Goal: Transaction & Acquisition: Book appointment/travel/reservation

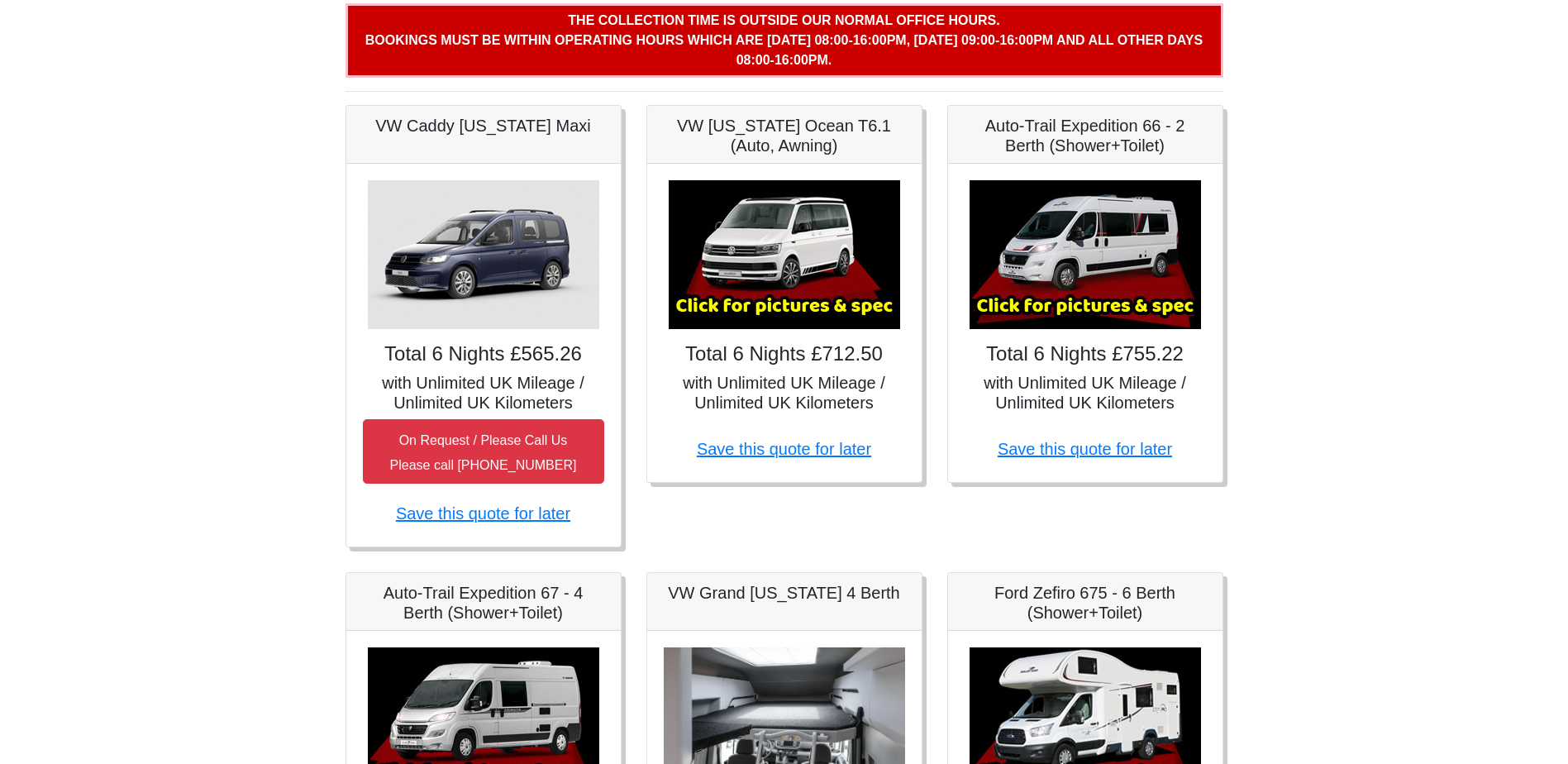
scroll to position [248, 0]
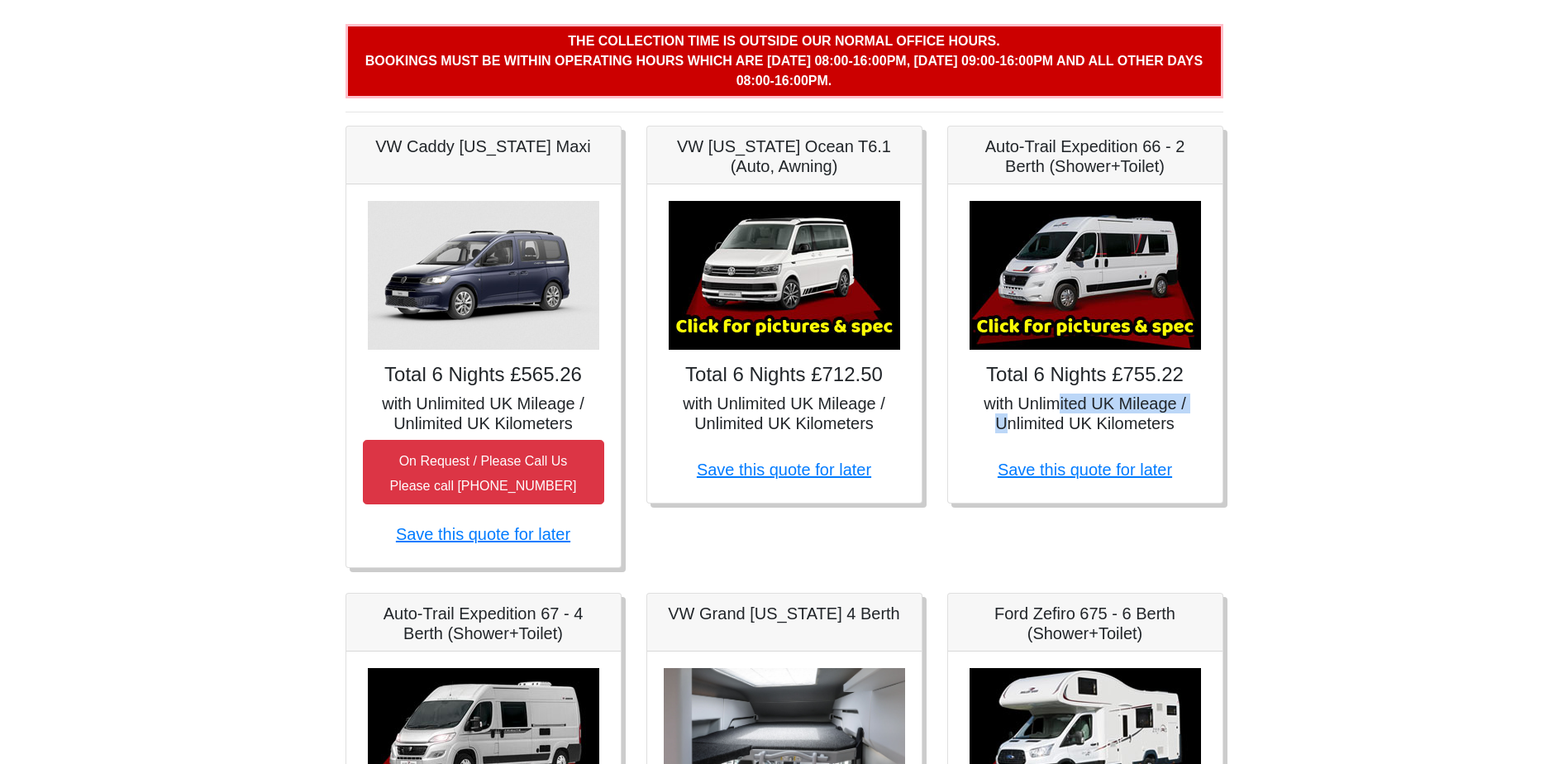
drag, startPoint x: 1008, startPoint y: 415, endPoint x: 1058, endPoint y: 412, distance: 50.1
click at [1058, 412] on h5 "with Unlimited UK Mileage / Unlimited UK Kilometers" at bounding box center [1085, 413] width 241 height 39
drag, startPoint x: 1058, startPoint y: 412, endPoint x: 973, endPoint y: 425, distance: 86.0
click at [973, 425] on h5 "with Unlimited UK Mileage / Unlimited UK Kilometers" at bounding box center [1085, 413] width 241 height 39
click at [1065, 417] on h5 "with Unlimited UK Mileage / Unlimited UK Kilometers" at bounding box center [1085, 413] width 241 height 39
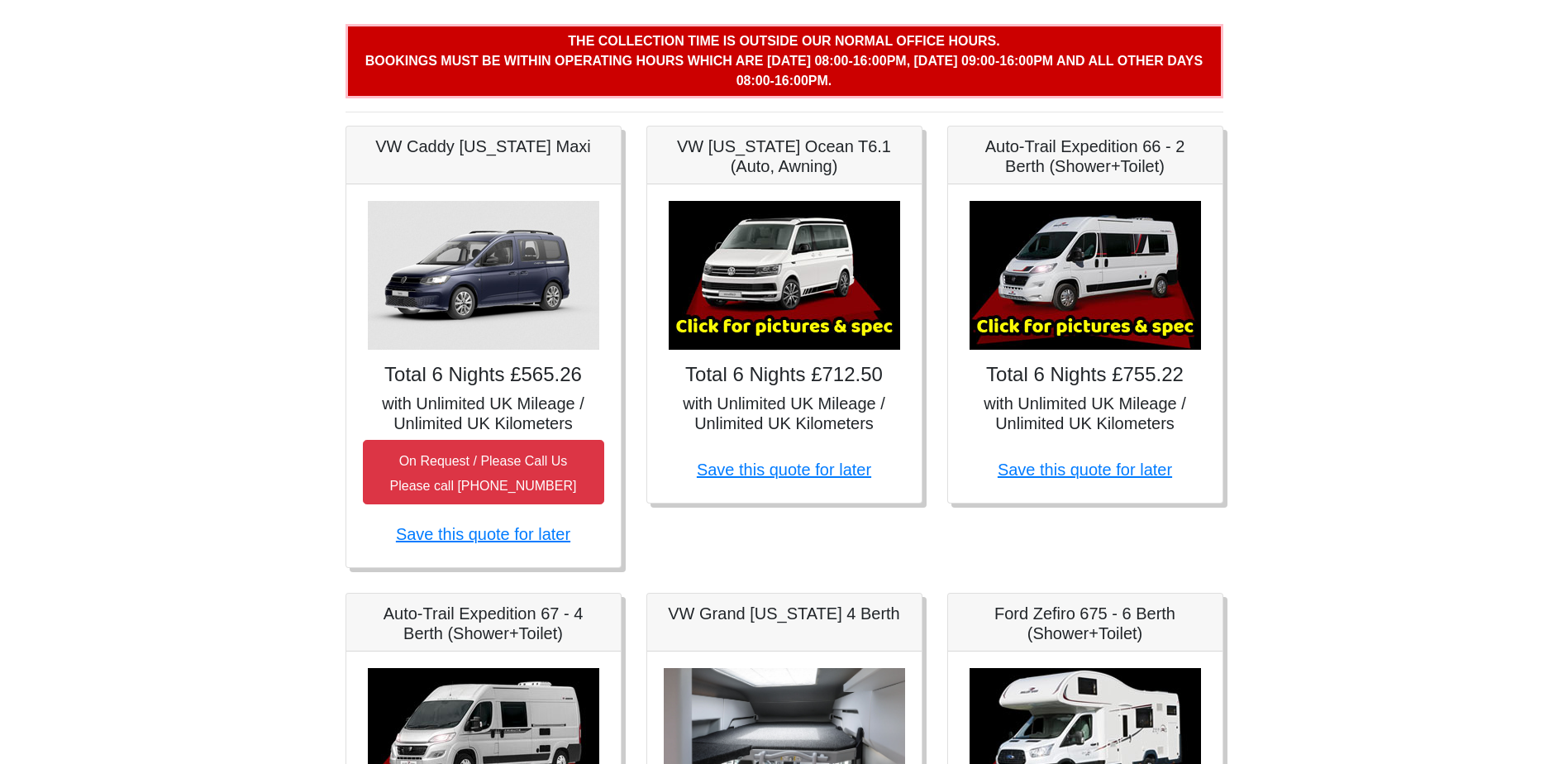
click at [1068, 144] on h5 "Auto-Trail Expedition 66 - 2 Berth (Shower+Toilet)" at bounding box center [1085, 156] width 241 height 39
click at [1100, 473] on link "Save this quote for later" at bounding box center [1084, 469] width 174 height 18
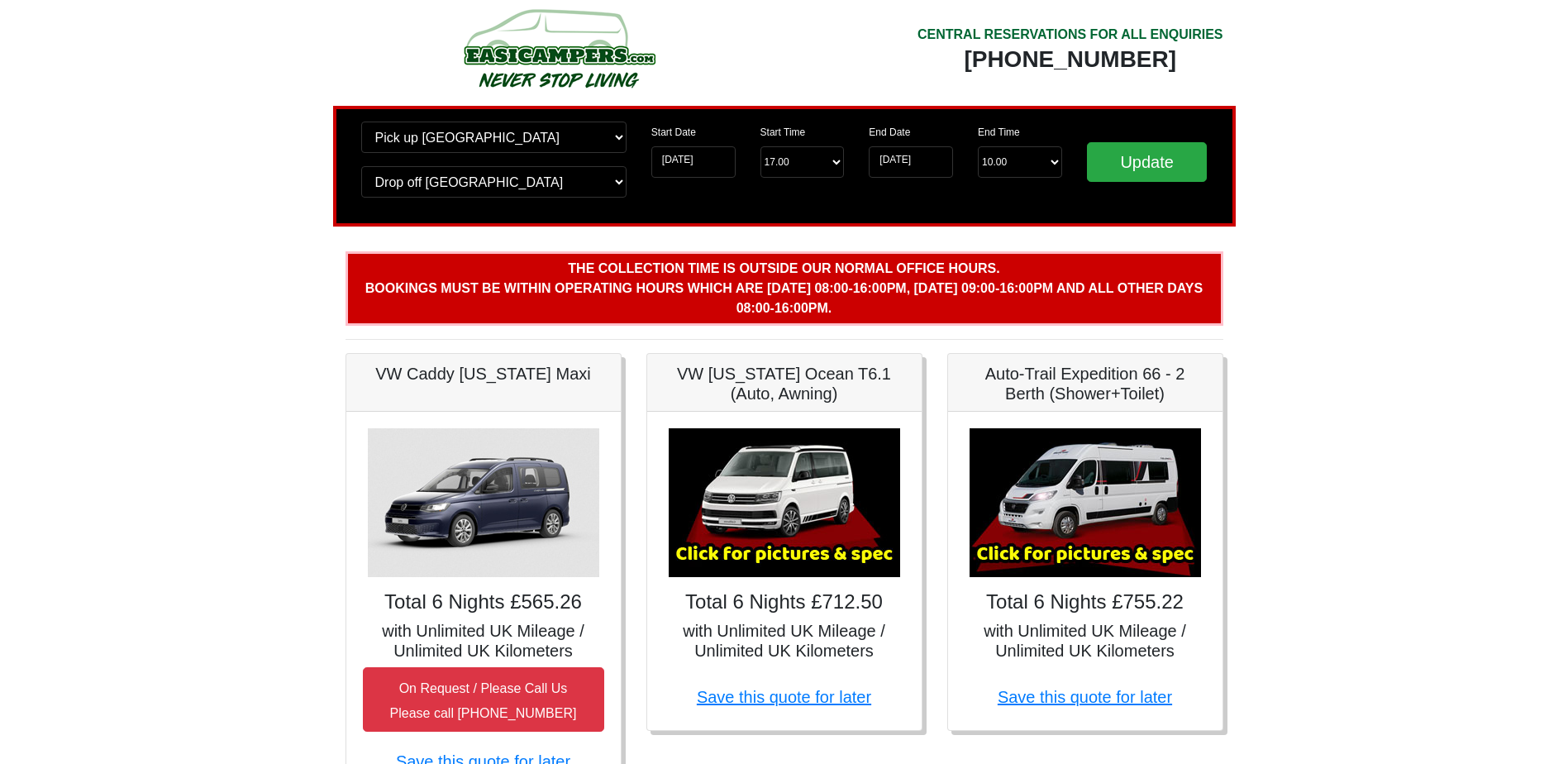
scroll to position [0, 0]
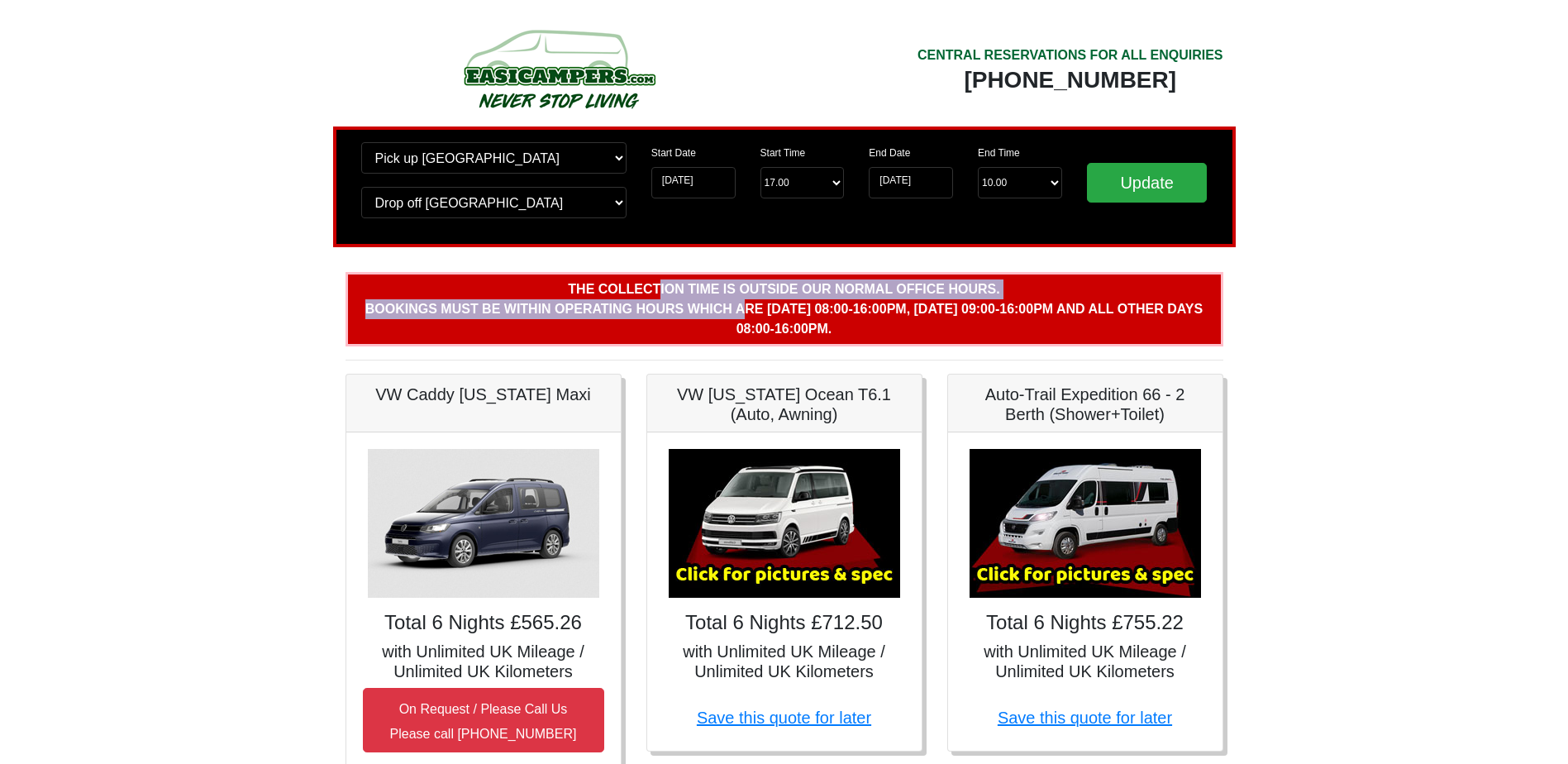
drag, startPoint x: 678, startPoint y: 286, endPoint x: 692, endPoint y: 299, distance: 19.1
click at [692, 299] on p "The collection time is outside our normal office hours. Bookings must be within…" at bounding box center [784, 308] width 878 height 74
drag, startPoint x: 692, startPoint y: 299, endPoint x: 656, endPoint y: 295, distance: 36.2
click at [661, 295] on b "The collection time is outside our normal office hours. Bookings must be within…" at bounding box center [784, 308] width 837 height 53
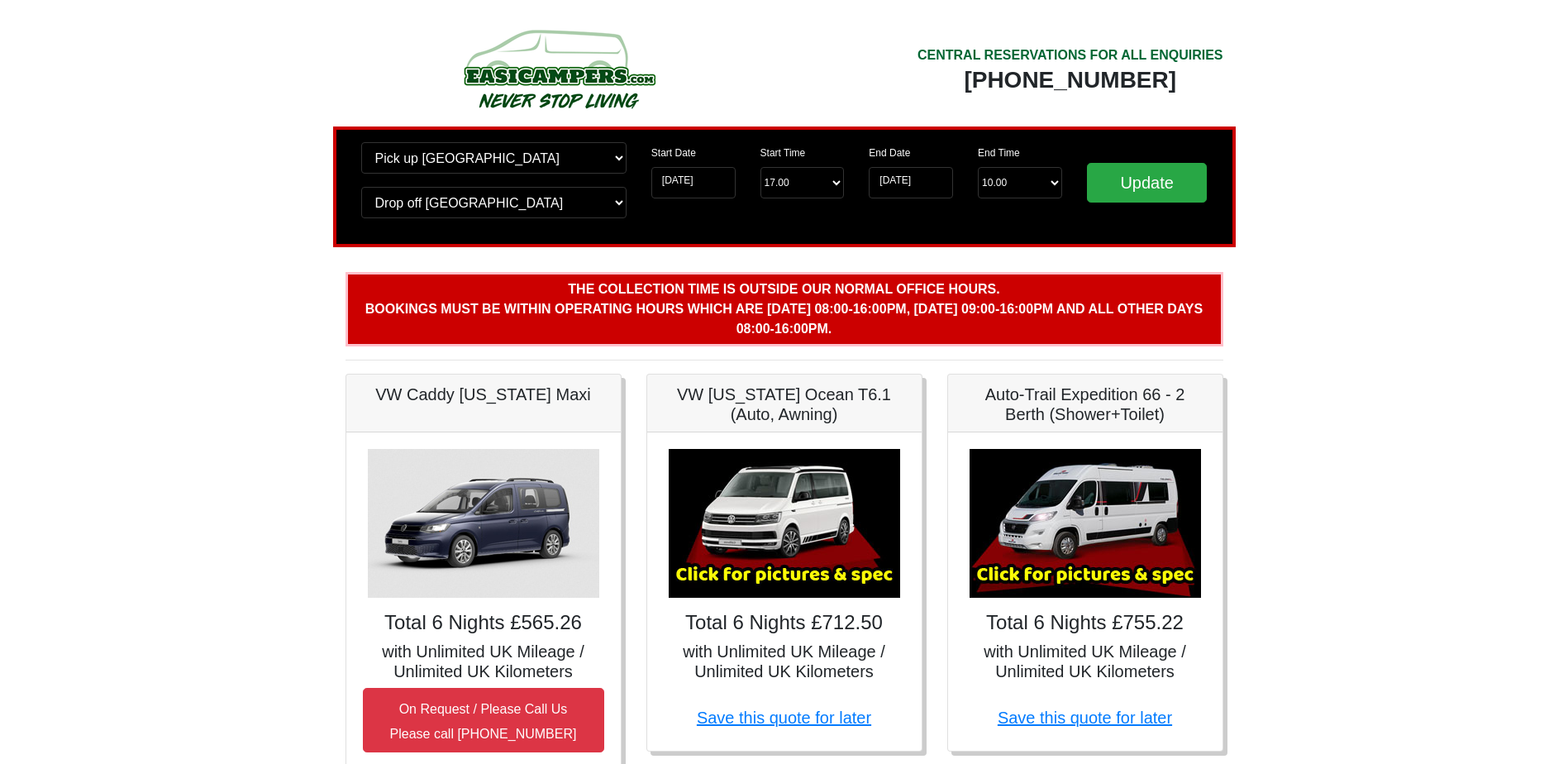
click at [602, 298] on p "The collection time is outside our normal office hours. Bookings must be within…" at bounding box center [784, 308] width 878 height 74
drag, startPoint x: 615, startPoint y: 307, endPoint x: 648, endPoint y: 308, distance: 33.0
click at [648, 308] on b "The collection time is outside our normal office hours. Bookings must be within…" at bounding box center [784, 308] width 837 height 53
click at [748, 308] on b "The collection time is outside our normal office hours. Bookings must be within…" at bounding box center [784, 308] width 837 height 53
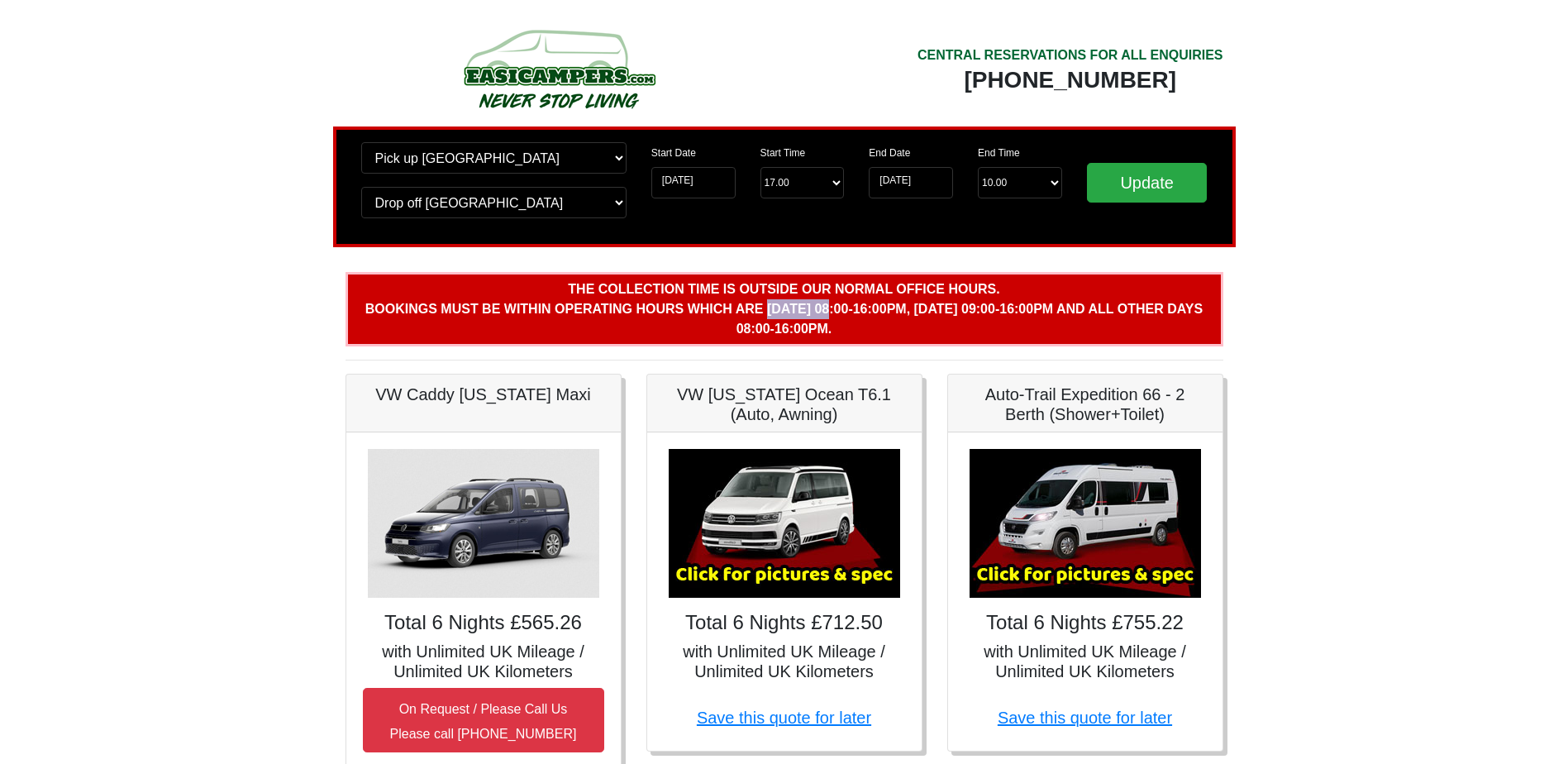
click at [748, 308] on b "The collection time is outside our normal office hours. Bookings must be within…" at bounding box center [784, 308] width 837 height 53
drag, startPoint x: 748, startPoint y: 308, endPoint x: 707, endPoint y: 313, distance: 41.3
click at [709, 313] on b "The collection time is outside our normal office hours. Bookings must be within…" at bounding box center [784, 308] width 837 height 53
drag, startPoint x: 715, startPoint y: 307, endPoint x: 912, endPoint y: 308, distance: 197.0
click at [912, 308] on b "The collection time is outside our normal office hours. Bookings must be within…" at bounding box center [784, 308] width 837 height 53
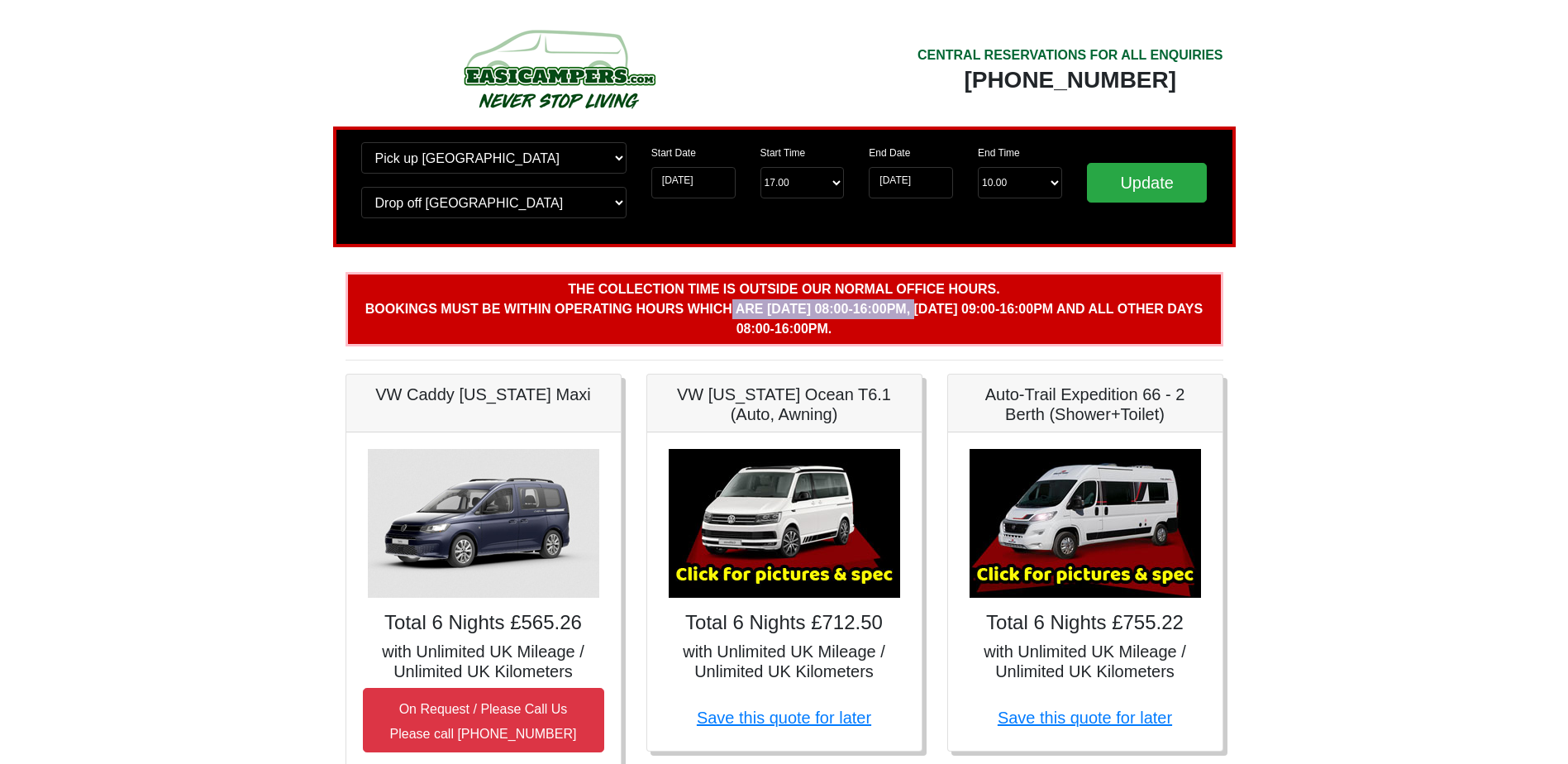
click at [910, 304] on b "The collection time is outside our normal office hours. Bookings must be within…" at bounding box center [784, 308] width 837 height 53
drag, startPoint x: 750, startPoint y: 303, endPoint x: 852, endPoint y: 326, distance: 104.6
click at [852, 326] on p "The collection time is outside our normal office hours. Bookings must be within…" at bounding box center [784, 308] width 878 height 74
drag, startPoint x: 852, startPoint y: 326, endPoint x: 841, endPoint y: 326, distance: 11.0
click at [841, 326] on p "The collection time is outside our normal office hours. Bookings must be within…" at bounding box center [784, 308] width 878 height 74
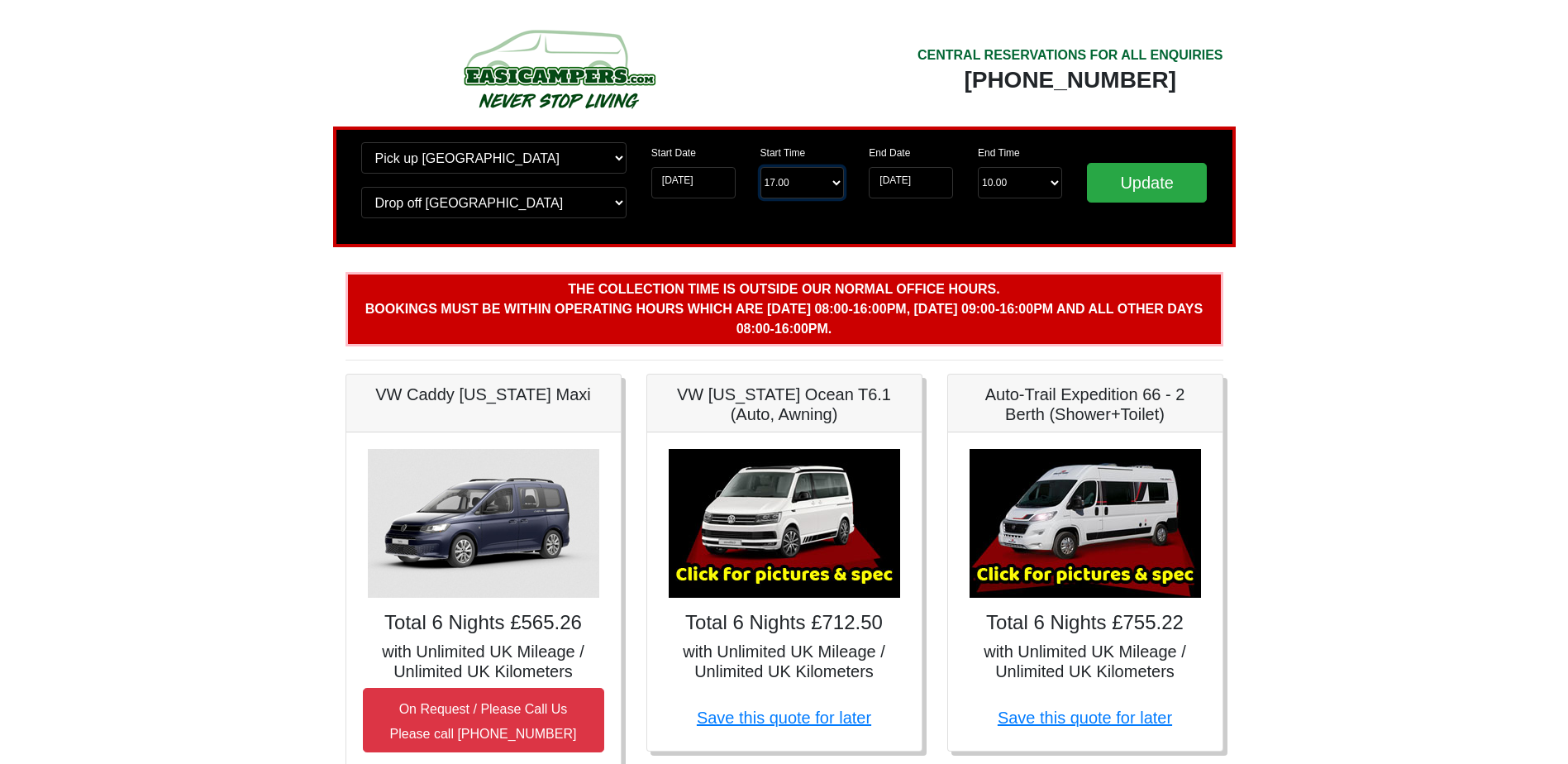
click at [816, 174] on select "Start Time 17.00 -------- 11.00 am (Saturday & Sunday Only) 12.00 pm (Saturday)…" at bounding box center [803, 183] width 84 height 32
select select "16.00"
click at [761, 167] on select "Start Time 17.00 -------- 11.00 am (Saturday & Sunday Only) 12.00 pm (Saturday)…" at bounding box center [803, 183] width 84 height 32
click at [846, 211] on div "Start Date 02-09-2025 Start Time Start Time 17.00 -------- 11.00 am (Saturday &…" at bounding box center [748, 187] width 218 height 89
click at [1143, 174] on input "Update" at bounding box center [1147, 182] width 121 height 39
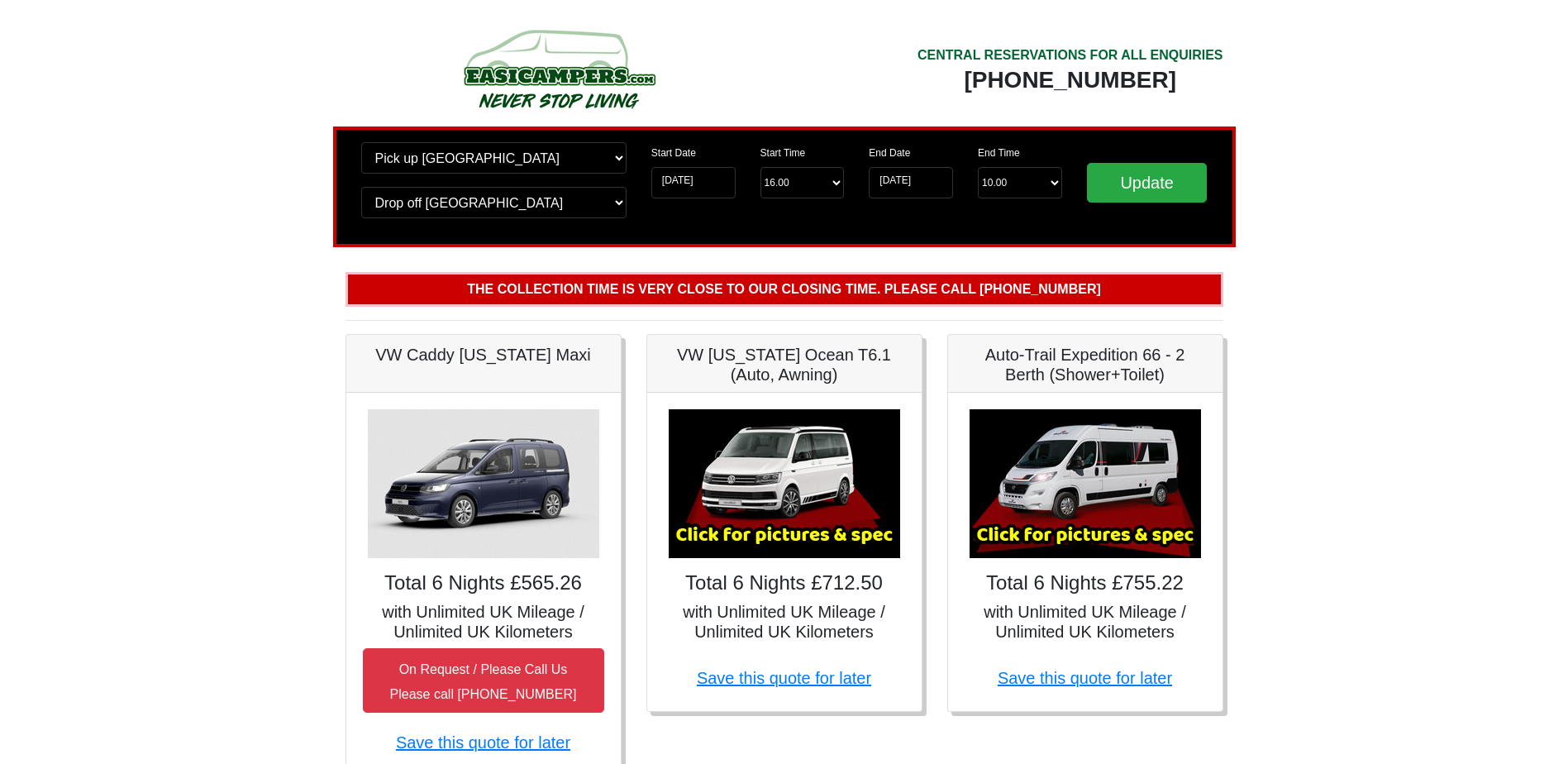
click at [1121, 181] on input "Update" at bounding box center [1147, 182] width 121 height 39
drag, startPoint x: 634, startPoint y: 290, endPoint x: 837, endPoint y: 288, distance: 203.0
click at [837, 288] on b "The collection time is very close to our closing time. Please call 0044 (0)131 …" at bounding box center [784, 289] width 634 height 14
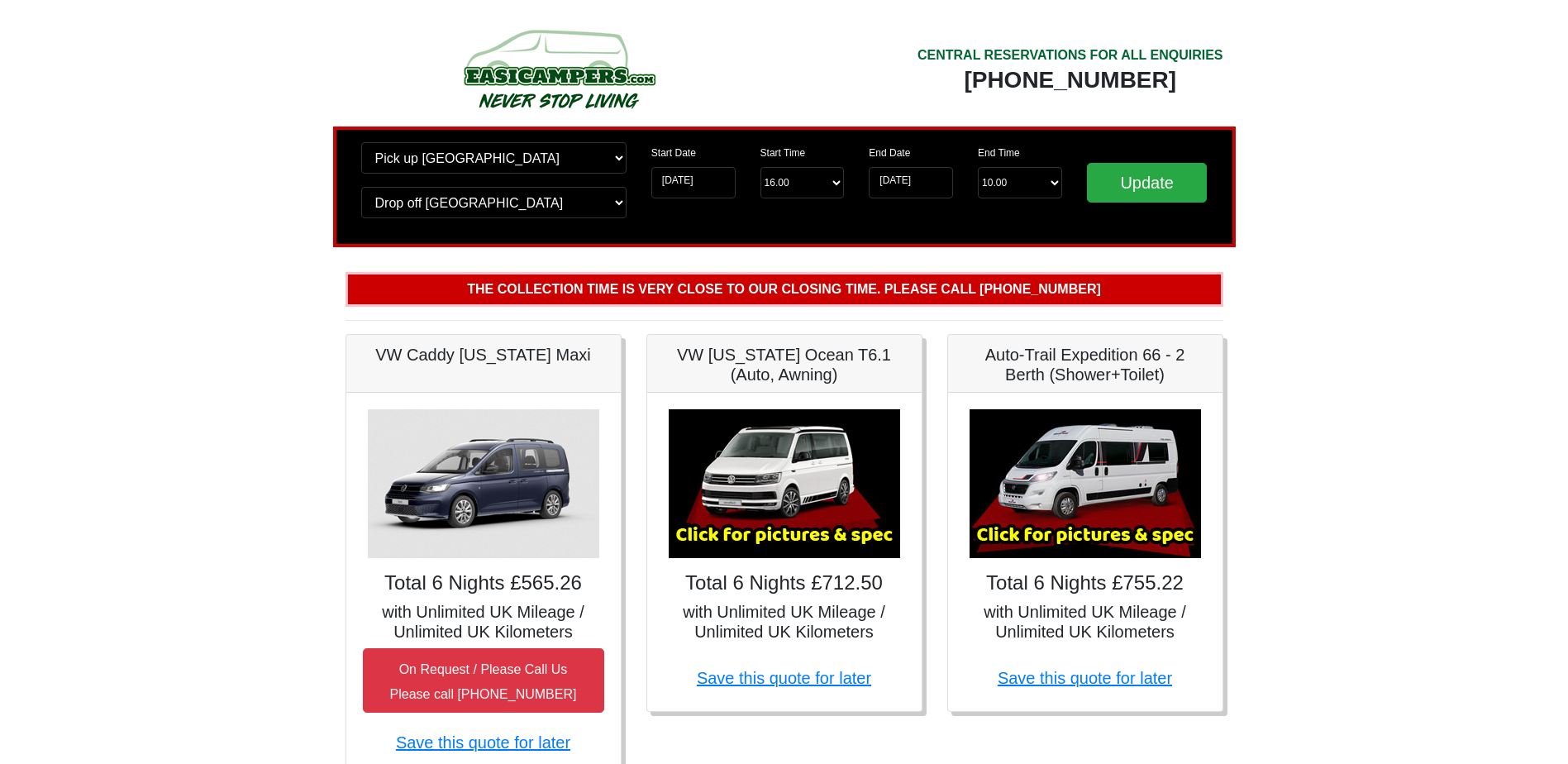
click at [809, 289] on b "The collection time is very close to our closing time. Please call 0044 (0)131 …" at bounding box center [784, 289] width 634 height 14
click at [815, 172] on select "Start Time 16.00 -------- 11.00 am (Saturday & Sunday Only) 12.00 pm (Saturday)…" at bounding box center [803, 183] width 84 height 32
select select "15.00"
click at [761, 167] on select "Start Time 16.00 -------- 11.00 am (Saturday & Sunday Only) 12.00 pm (Saturday)…" at bounding box center [803, 183] width 84 height 32
click at [779, 205] on div "Start Time Start Time 16.00 -------- 11.00 am (Saturday & Sunday Only) 12.00 pm…" at bounding box center [803, 176] width 110 height 69
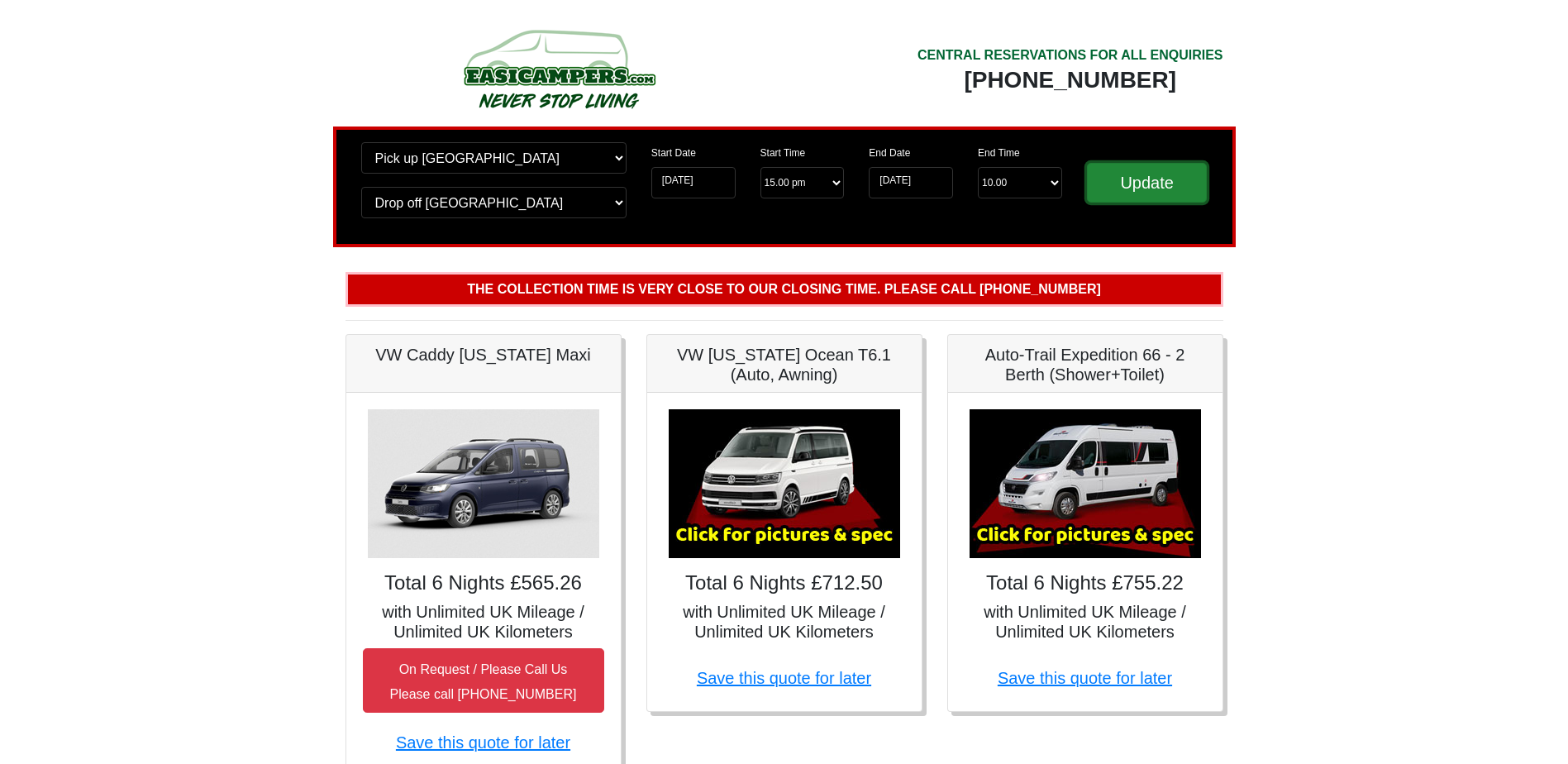
click at [1130, 190] on input "Update" at bounding box center [1147, 182] width 121 height 39
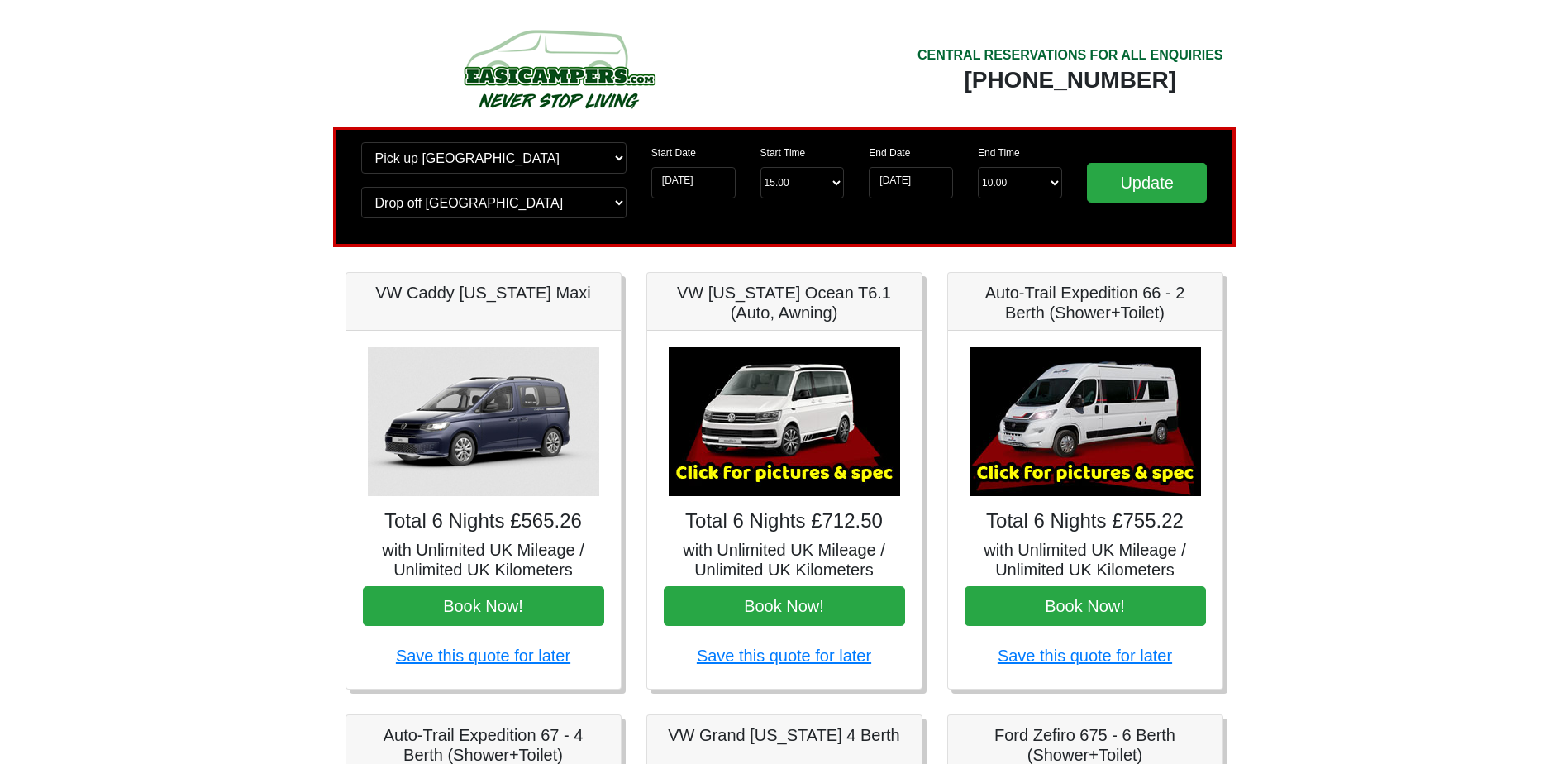
click at [787, 410] on img at bounding box center [784, 421] width 231 height 149
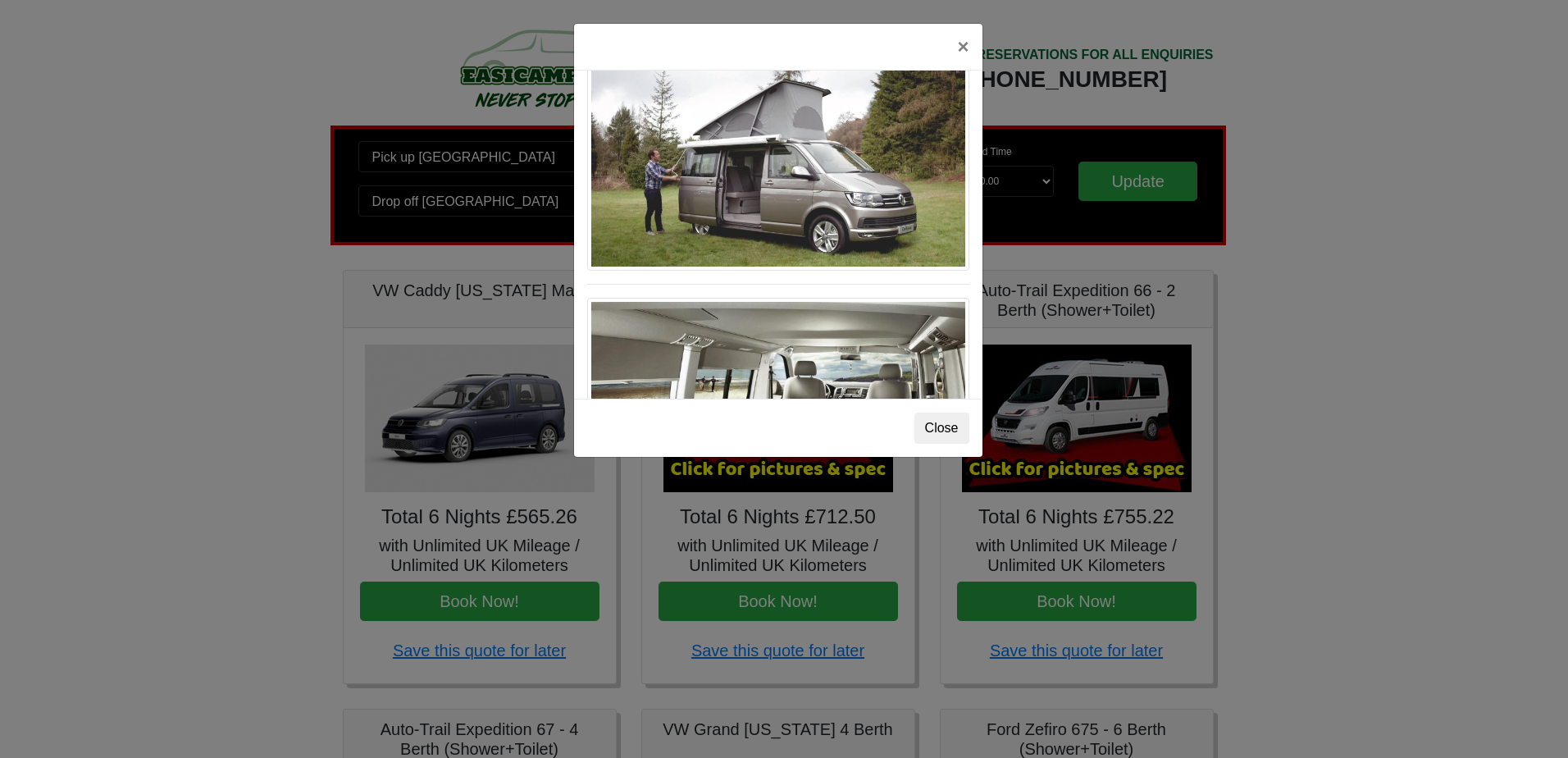
scroll to position [1788, 0]
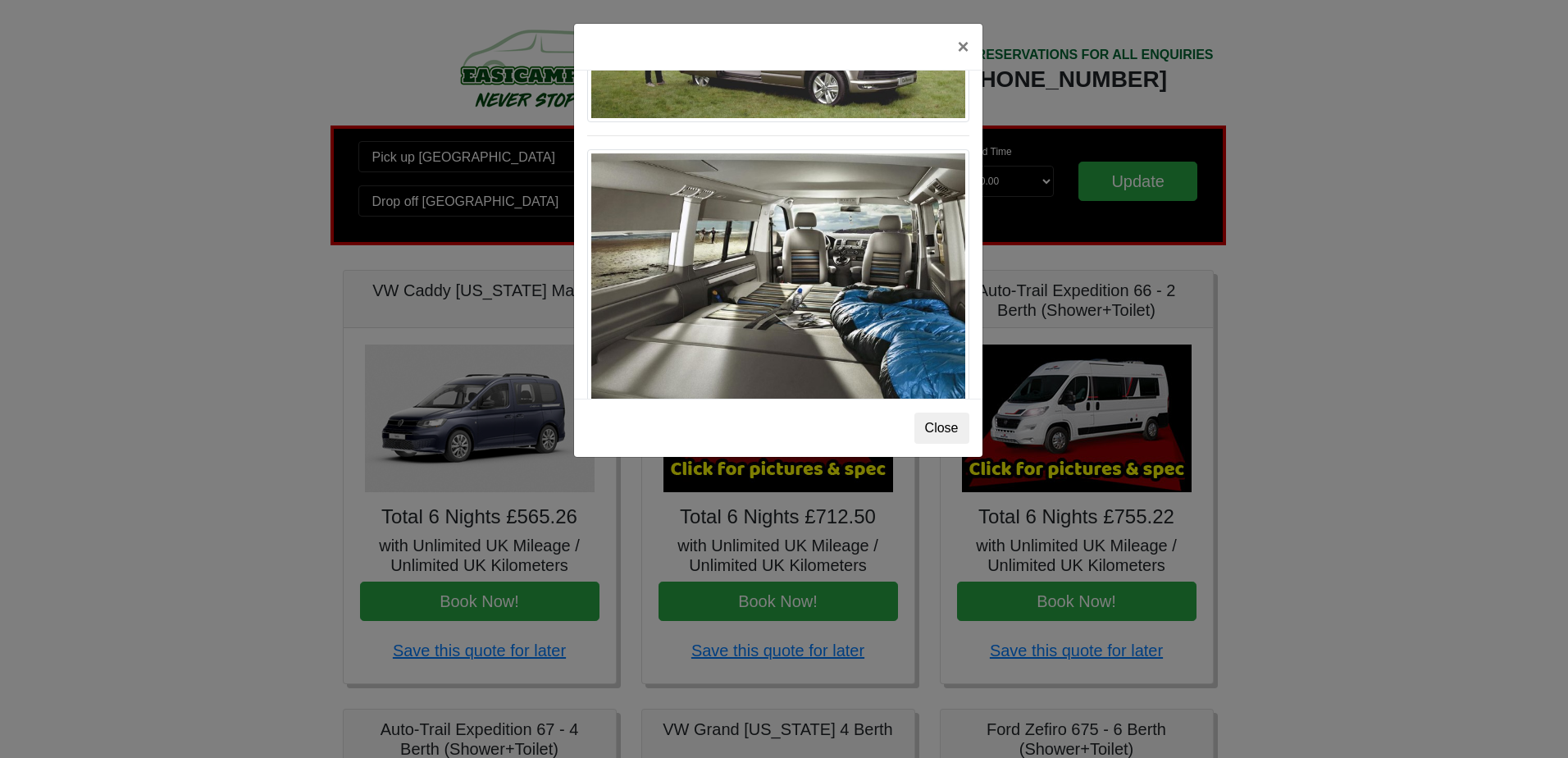
click at [1066, 461] on div "× VW California Ocean T6 Spec TECHNICAL DATA Engine: Diesel Transmission: DSG A…" at bounding box center [784, 379] width 1568 height 758
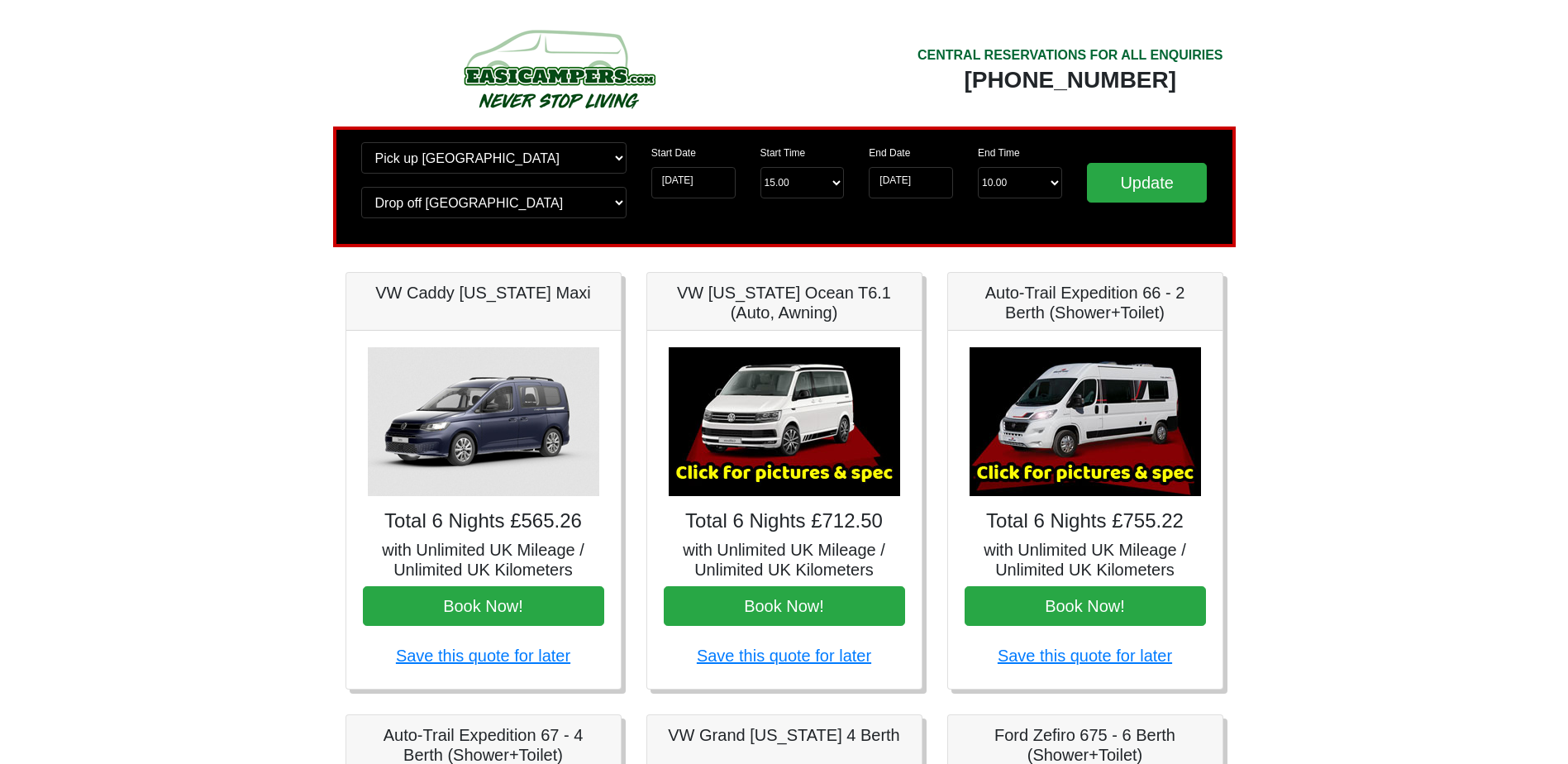
click at [1090, 437] on img at bounding box center [1085, 421] width 231 height 149
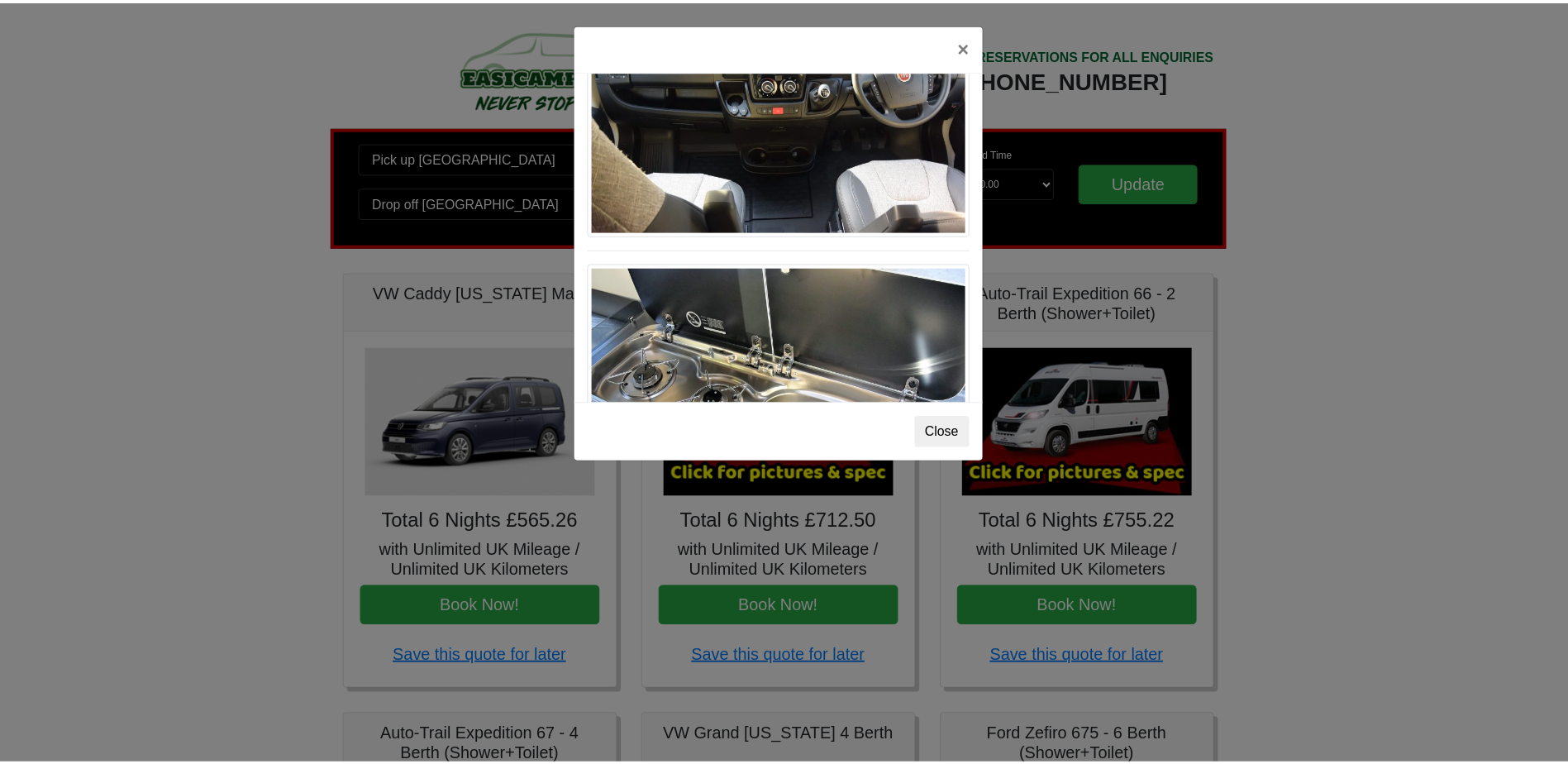
scroll to position [1719, 0]
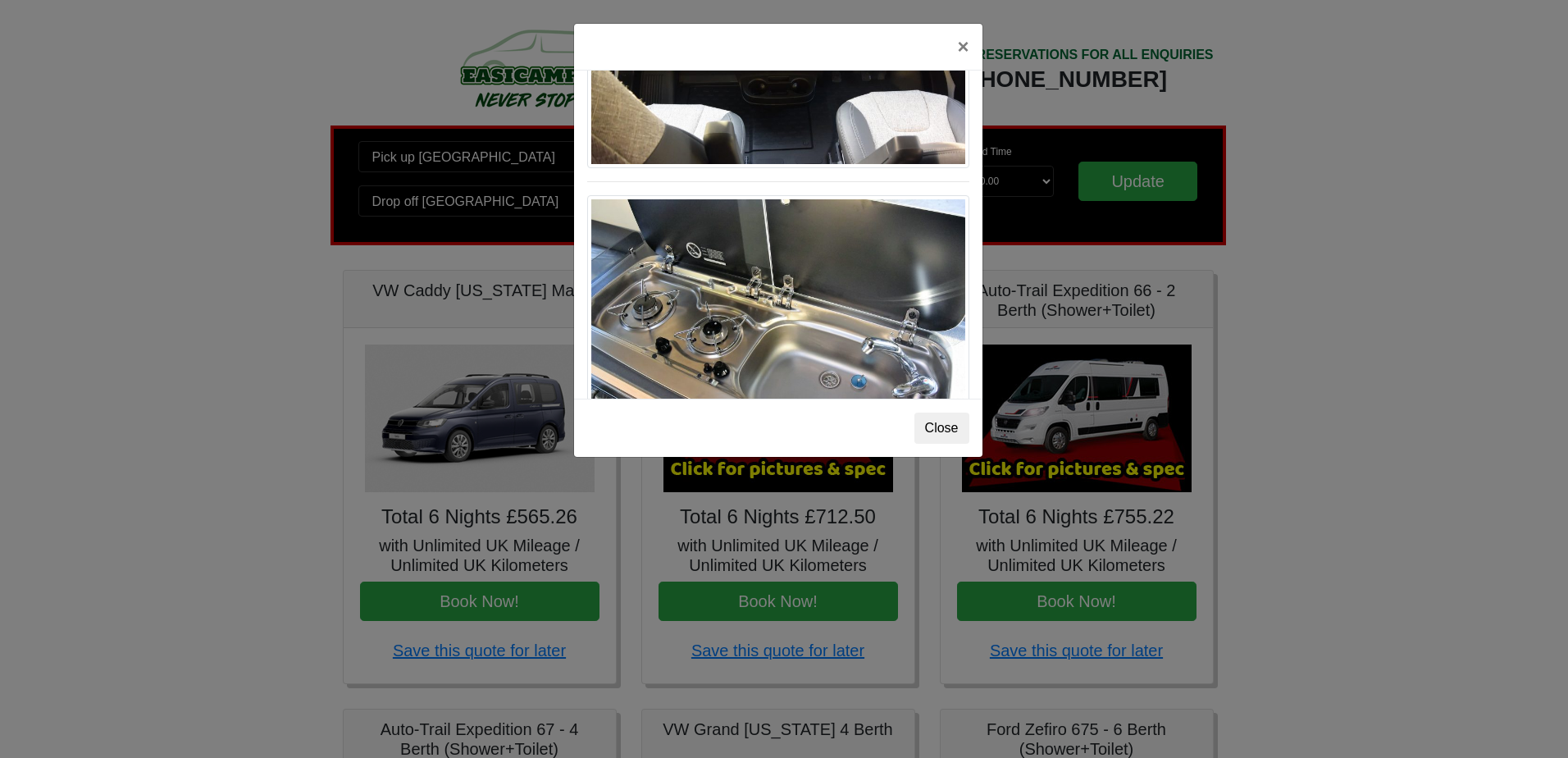
click at [1171, 447] on div "× Fiat Toleno L 2 Spec TECHNICAL DATA Engine: Fiat Ducato 115bhp, 2 litre Diese…" at bounding box center [784, 379] width 1568 height 758
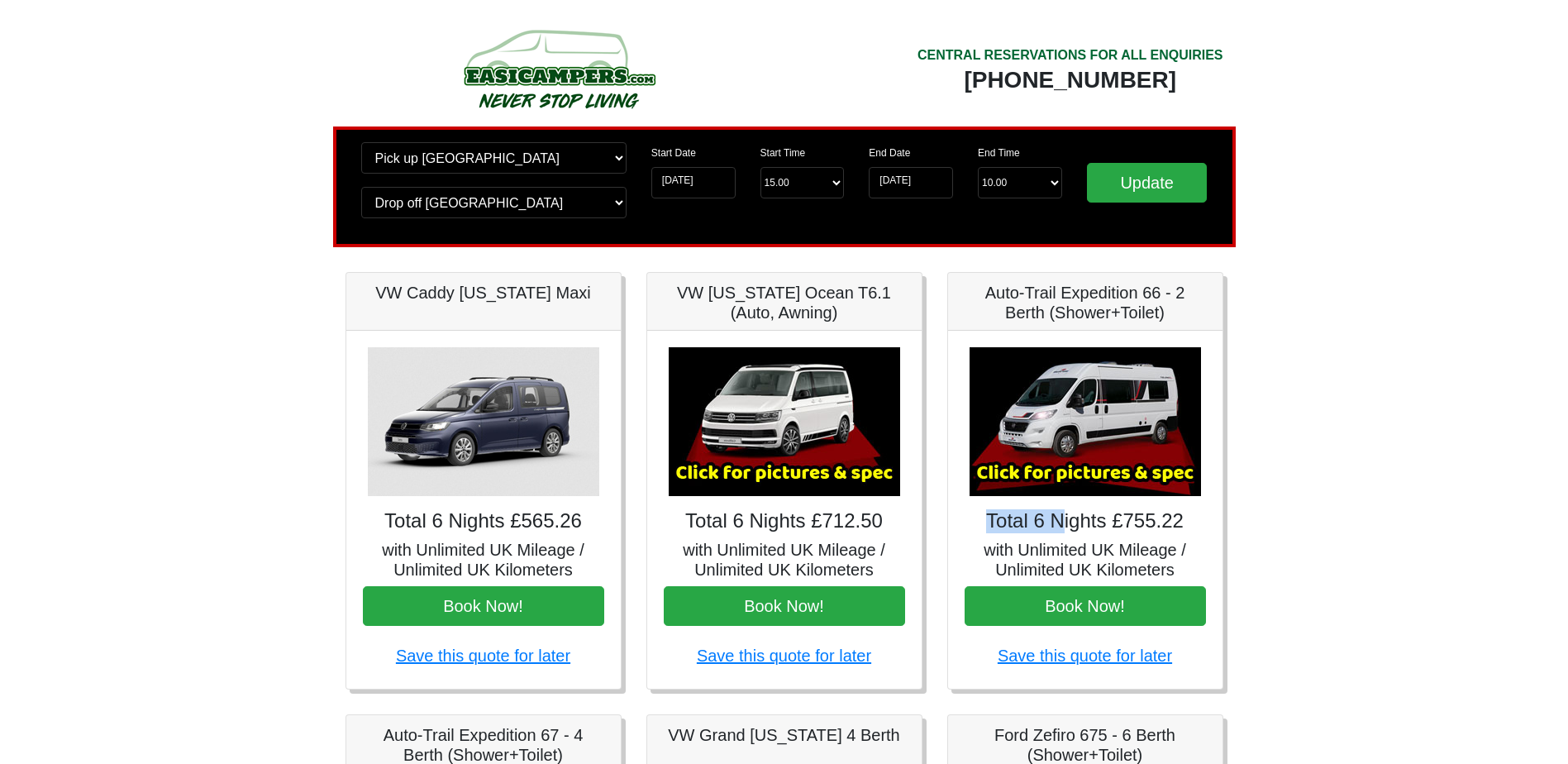
drag, startPoint x: 973, startPoint y: 520, endPoint x: 1071, endPoint y: 534, distance: 99.0
click at [1071, 534] on div "× Fiat Toleno L 2 Spec TECHNICAL DATA Engine: Fiat Ducato 115bhp, 2 litre Diese…" at bounding box center [1085, 509] width 274 height 357
drag, startPoint x: 1071, startPoint y: 534, endPoint x: 1029, endPoint y: 552, distance: 45.7
click at [1029, 552] on h5 "with Unlimited UK Mileage / Unlimited UK Kilometers" at bounding box center [1085, 559] width 241 height 39
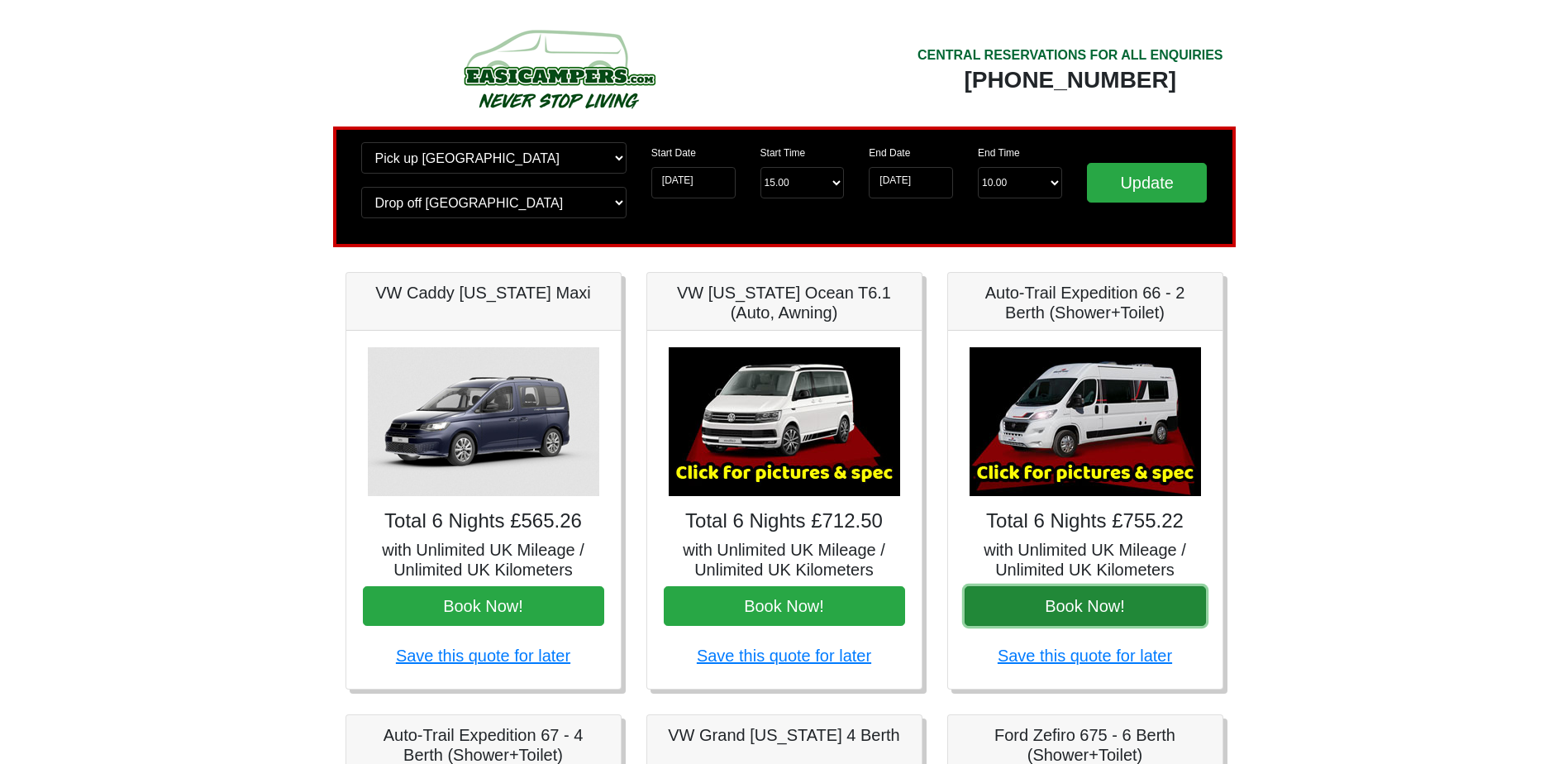
click at [1059, 611] on button "Book Now!" at bounding box center [1085, 605] width 241 height 39
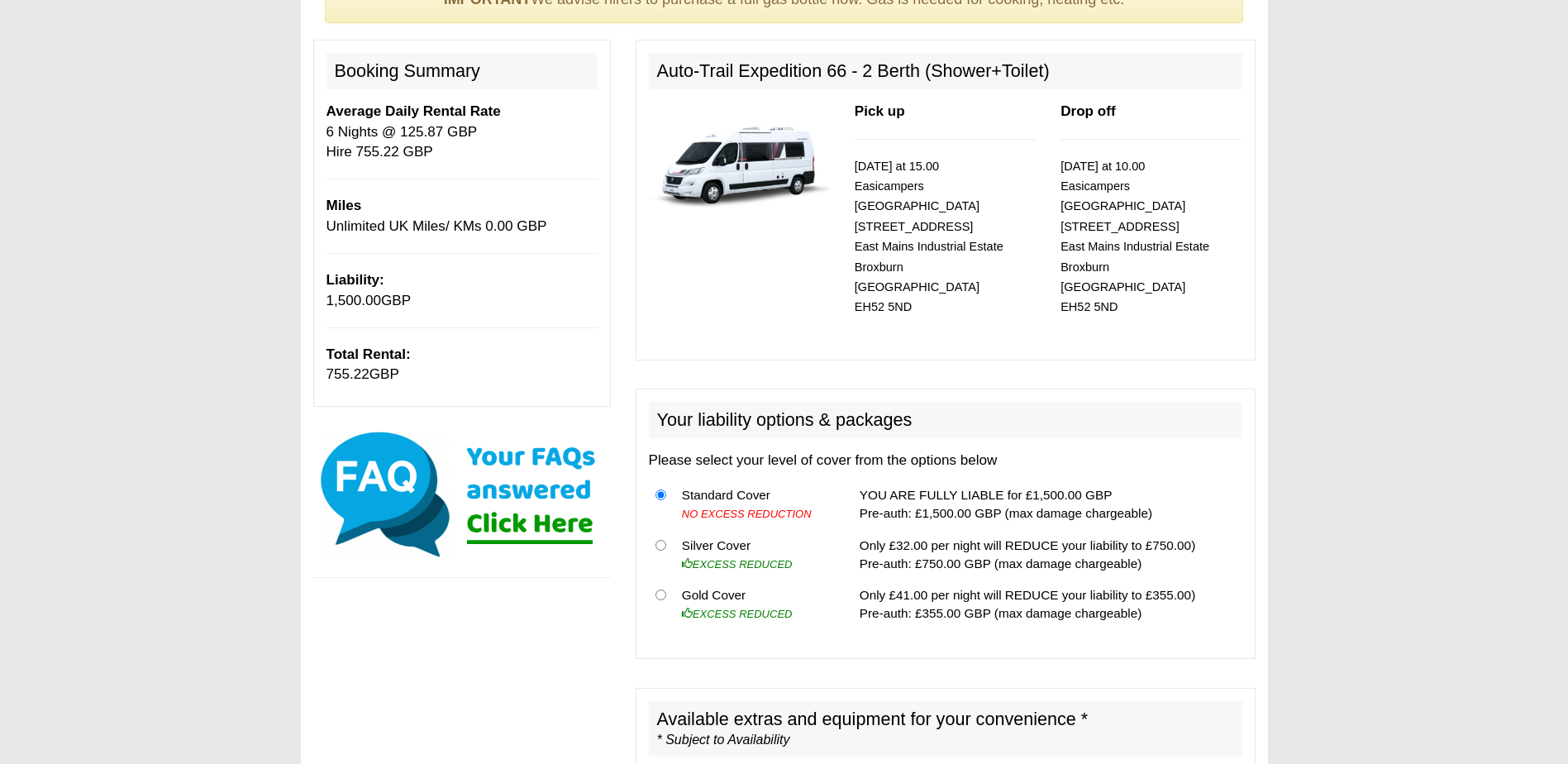
scroll to position [82, 0]
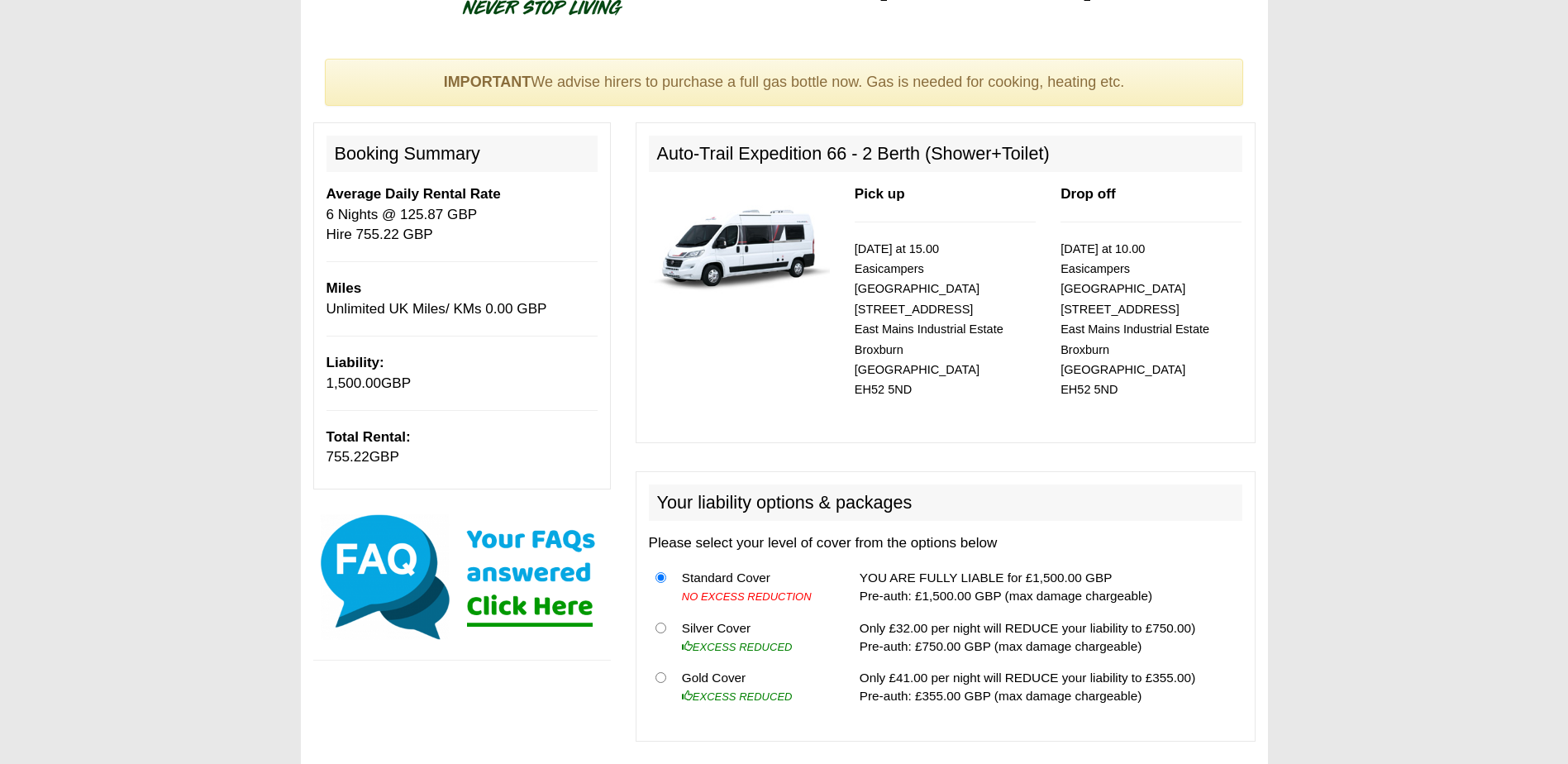
click at [1095, 327] on small "[DATE] at 10.00 Easicampers [GEOGRAPHIC_DATA] [STREET_ADDRESS]" at bounding box center [1135, 319] width 149 height 154
drag, startPoint x: 1095, startPoint y: 327, endPoint x: 1067, endPoint y: 337, distance: 29.7
click at [1067, 337] on p "[DATE] at 10.00 Easicampers [GEOGRAPHIC_DATA] [STREET_ADDRESS]" at bounding box center [1151, 320] width 181 height 161
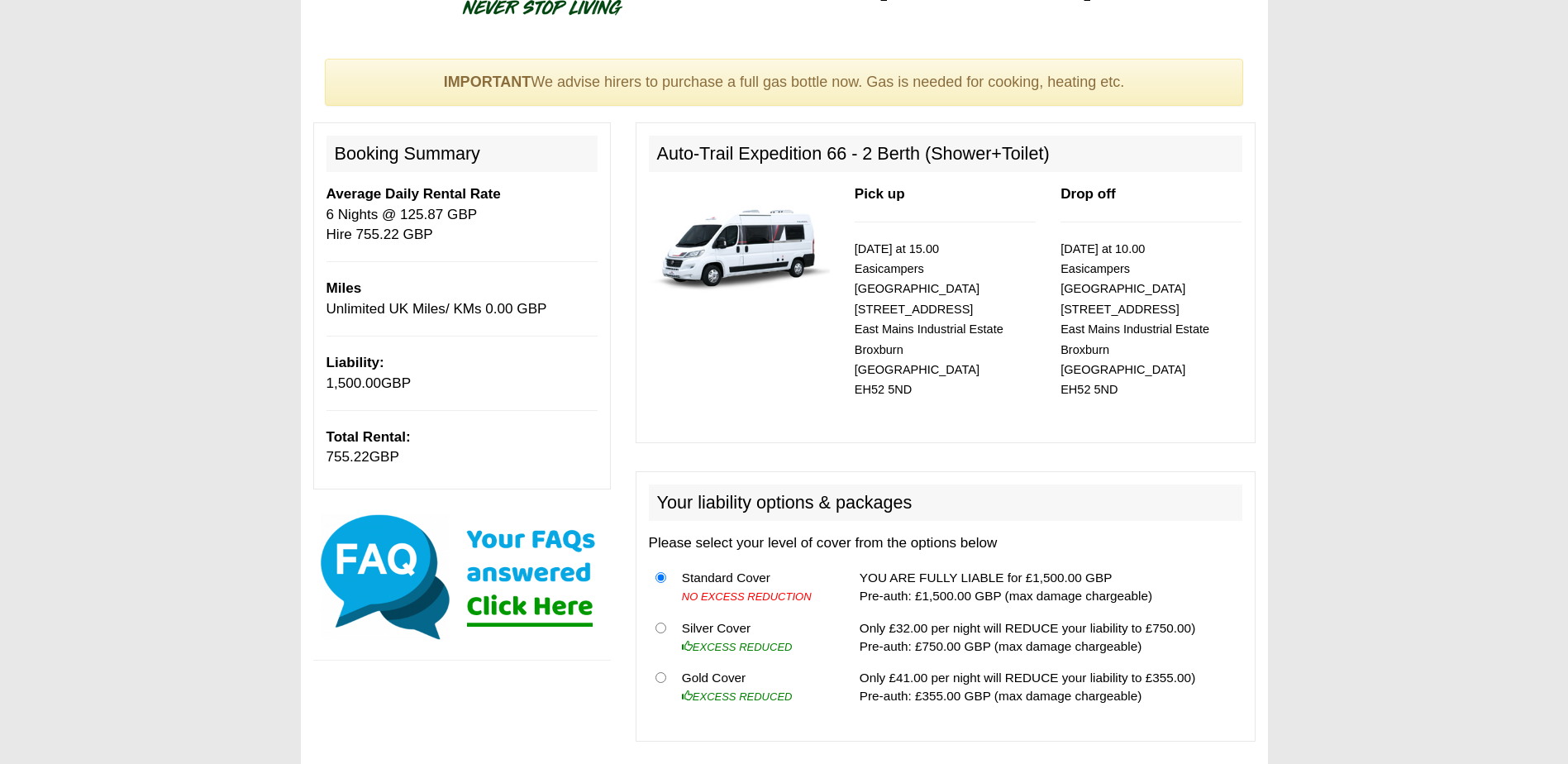
click at [1079, 267] on small "[DATE] at 10.00 Easicampers [GEOGRAPHIC_DATA] [STREET_ADDRESS]" at bounding box center [1135, 319] width 149 height 154
drag, startPoint x: 1079, startPoint y: 267, endPoint x: 1079, endPoint y: 288, distance: 21.0
click at [1079, 288] on small "[DATE] at 10.00 Easicampers [GEOGRAPHIC_DATA] [STREET_ADDRESS]" at bounding box center [1135, 319] width 149 height 154
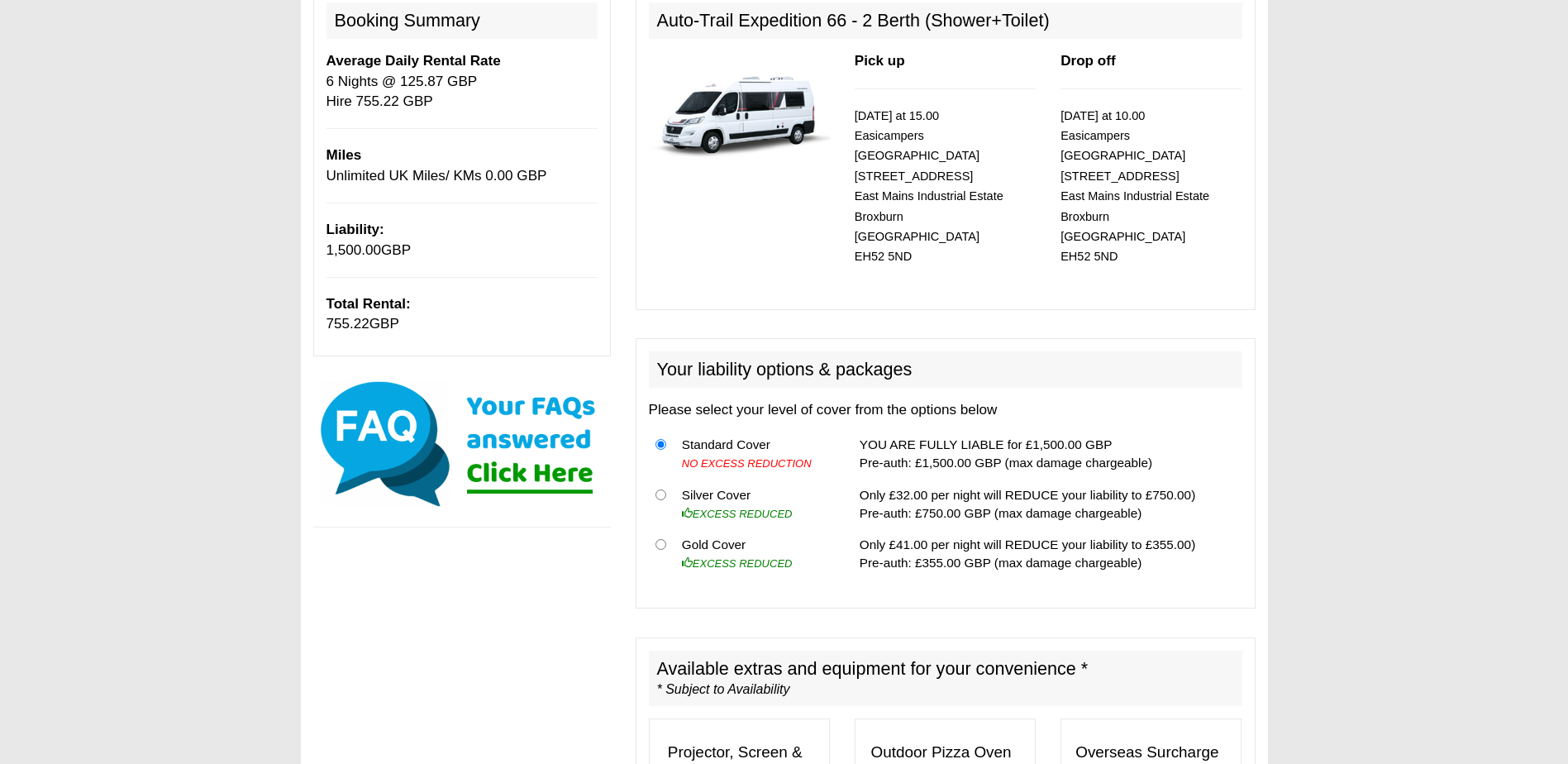
scroll to position [248, 0]
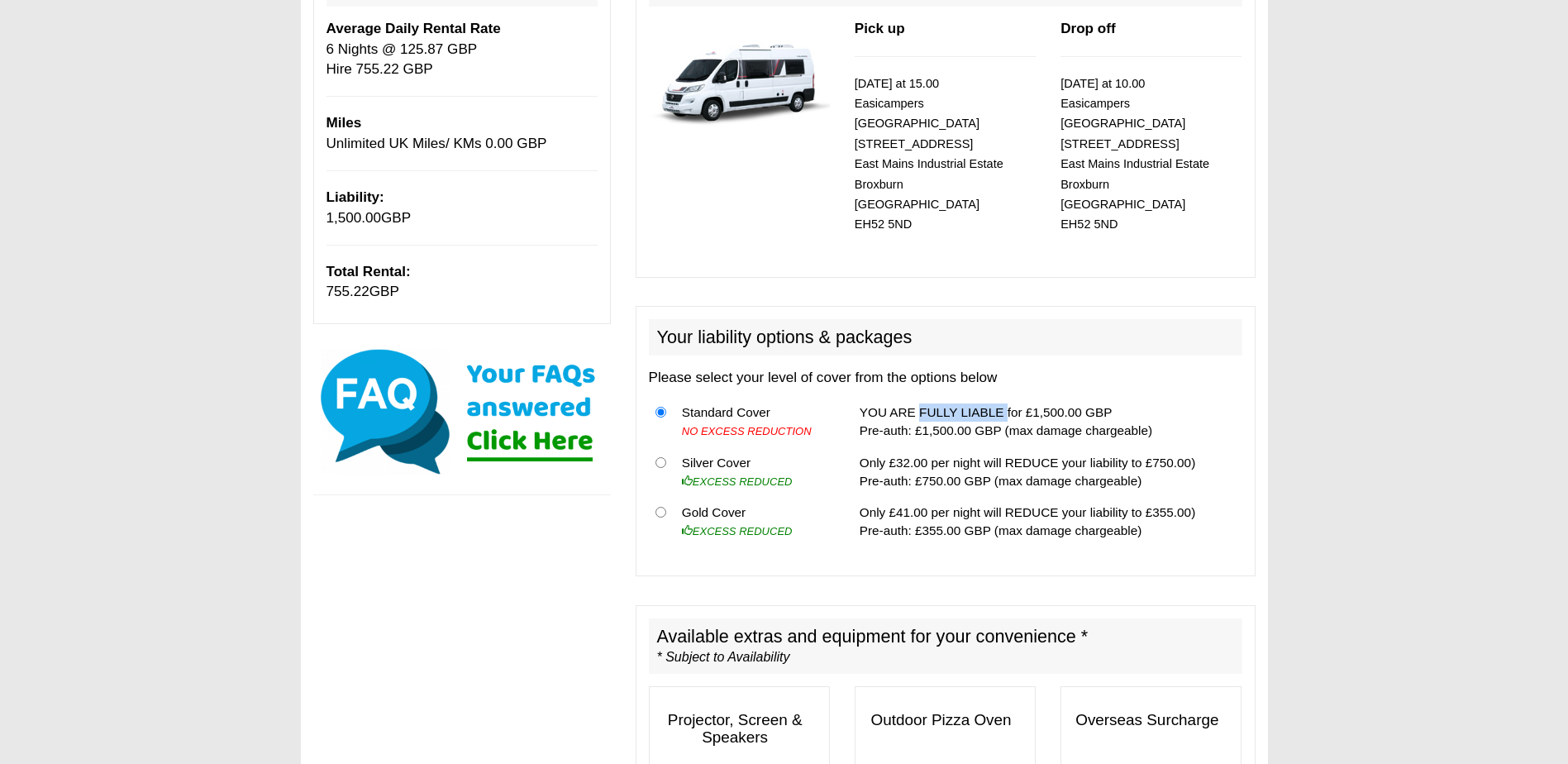
drag, startPoint x: 905, startPoint y: 396, endPoint x: 986, endPoint y: 394, distance: 81.0
click at [986, 397] on td "YOU ARE FULLY LIABLE for £1,500.00 GBP Pre-auth: £1,500.00 GBP (max damage char…" at bounding box center [1047, 422] width 389 height 51
drag, startPoint x: 986, startPoint y: 394, endPoint x: 936, endPoint y: 400, distance: 50.4
click at [940, 400] on td "YOU ARE FULLY LIABLE for £1,500.00 GBP Pre-auth: £1,500.00 GBP (max damage char…" at bounding box center [1047, 422] width 389 height 51
click at [887, 407] on td "YOU ARE FULLY LIABLE for £1,500.00 GBP Pre-auth: £1,500.00 GBP (max damage char…" at bounding box center [1047, 422] width 389 height 51
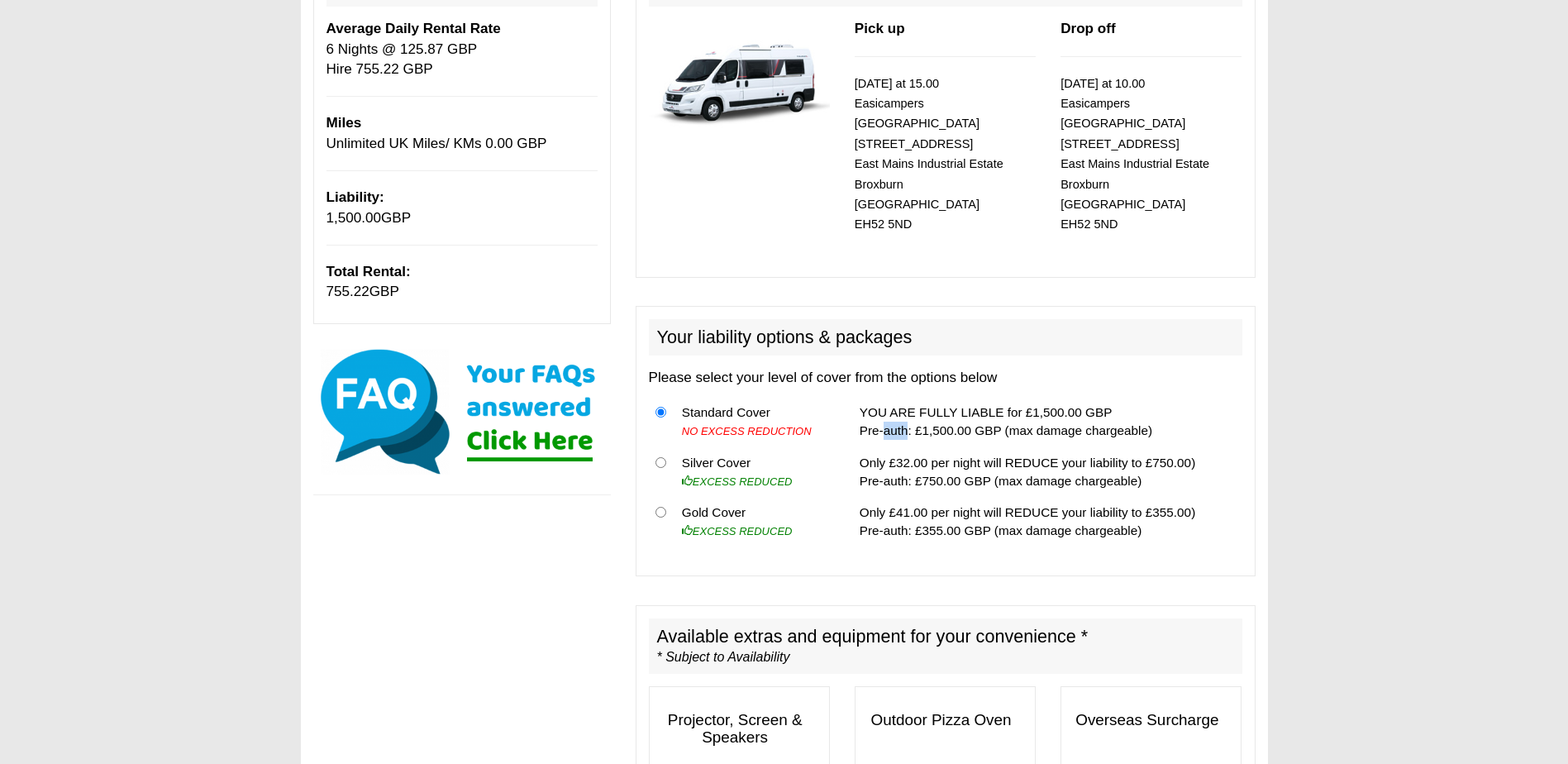
click at [887, 407] on td "YOU ARE FULLY LIABLE for £1,500.00 GBP Pre-auth: £1,500.00 GBP (max damage char…" at bounding box center [1047, 422] width 389 height 51
drag, startPoint x: 887, startPoint y: 407, endPoint x: 870, endPoint y: 415, distance: 18.8
click at [870, 415] on td "YOU ARE FULLY LIABLE for £1,500.00 GBP Pre-auth: £1,500.00 GBP (max damage char…" at bounding box center [1047, 422] width 389 height 51
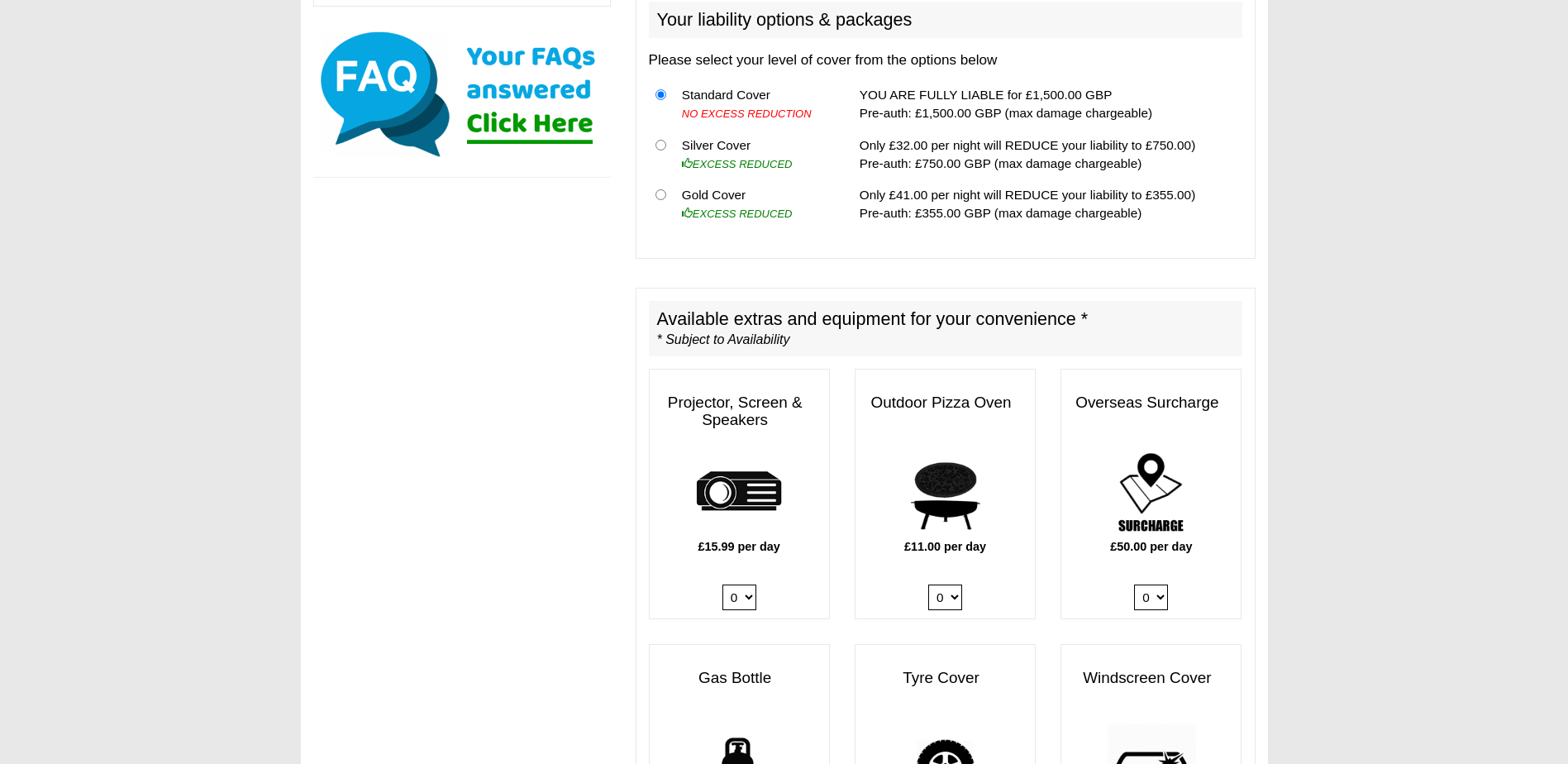
scroll to position [578, 0]
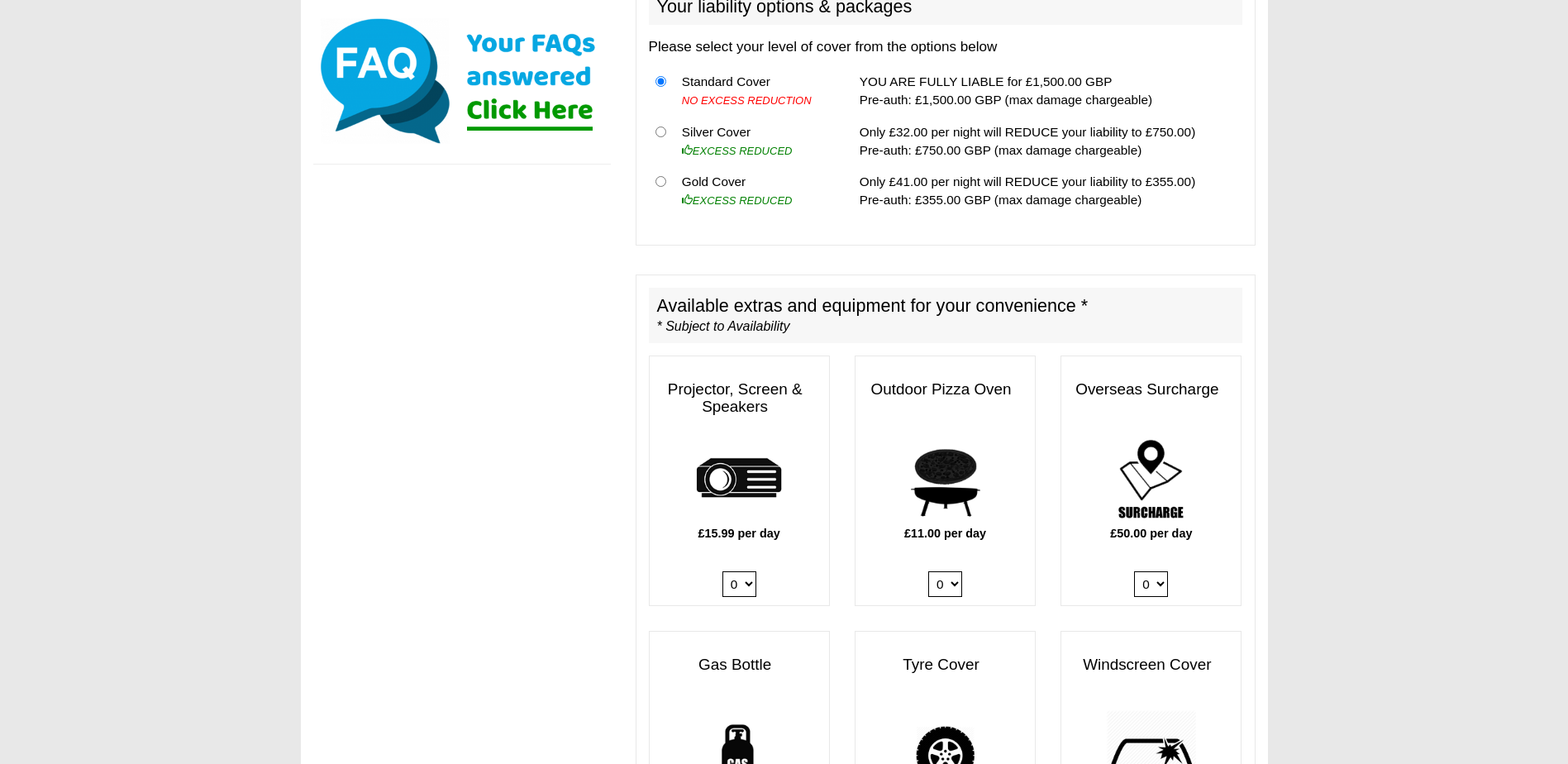
click at [684, 287] on h2 "Available extras and equipment for your convenience * * Subject to Availability" at bounding box center [945, 315] width 593 height 56
click at [683, 288] on h2 "Available extras and equipment for your convenience * * Subject to Availability" at bounding box center [945, 315] width 593 height 56
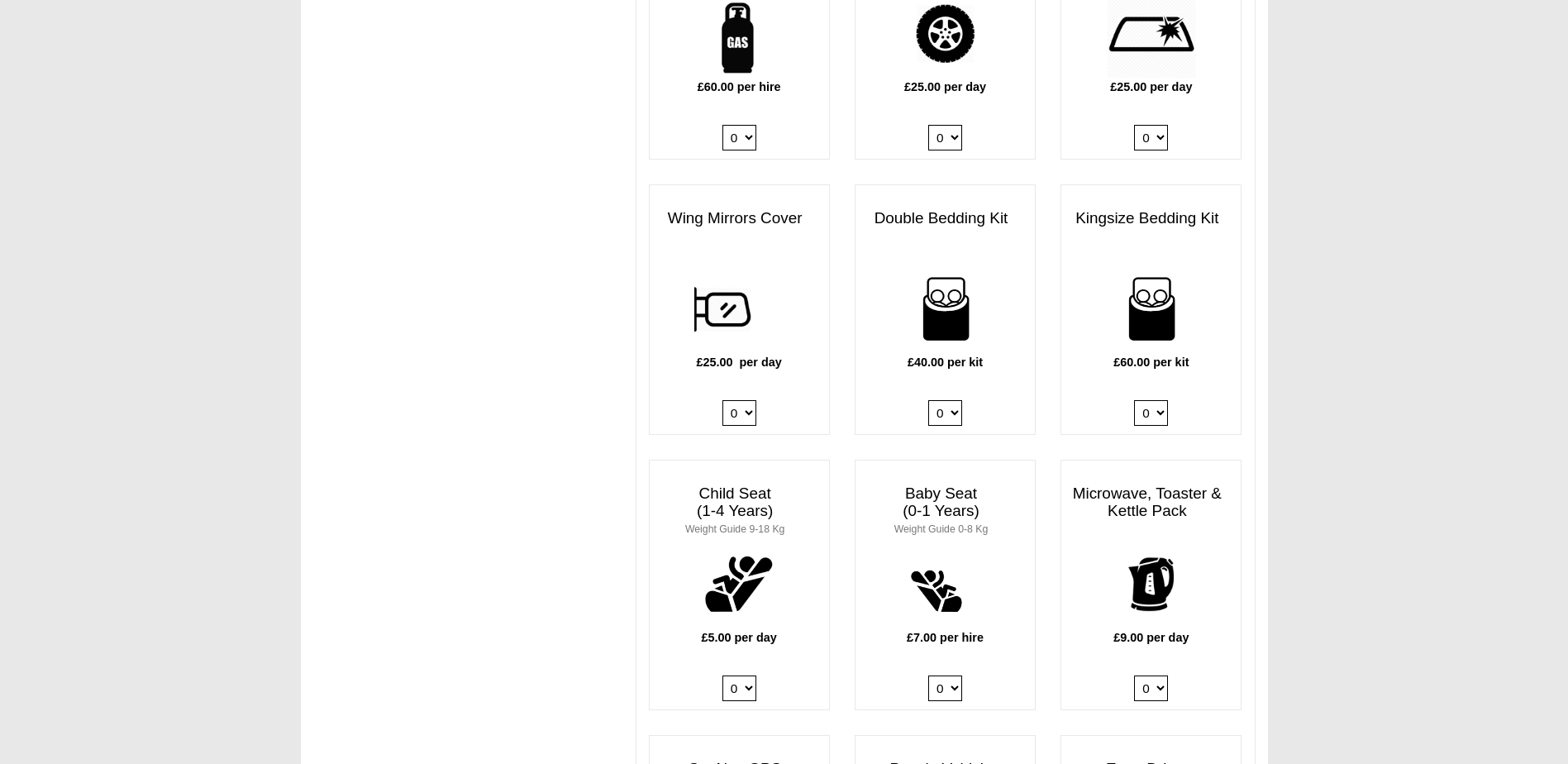
scroll to position [1322, 0]
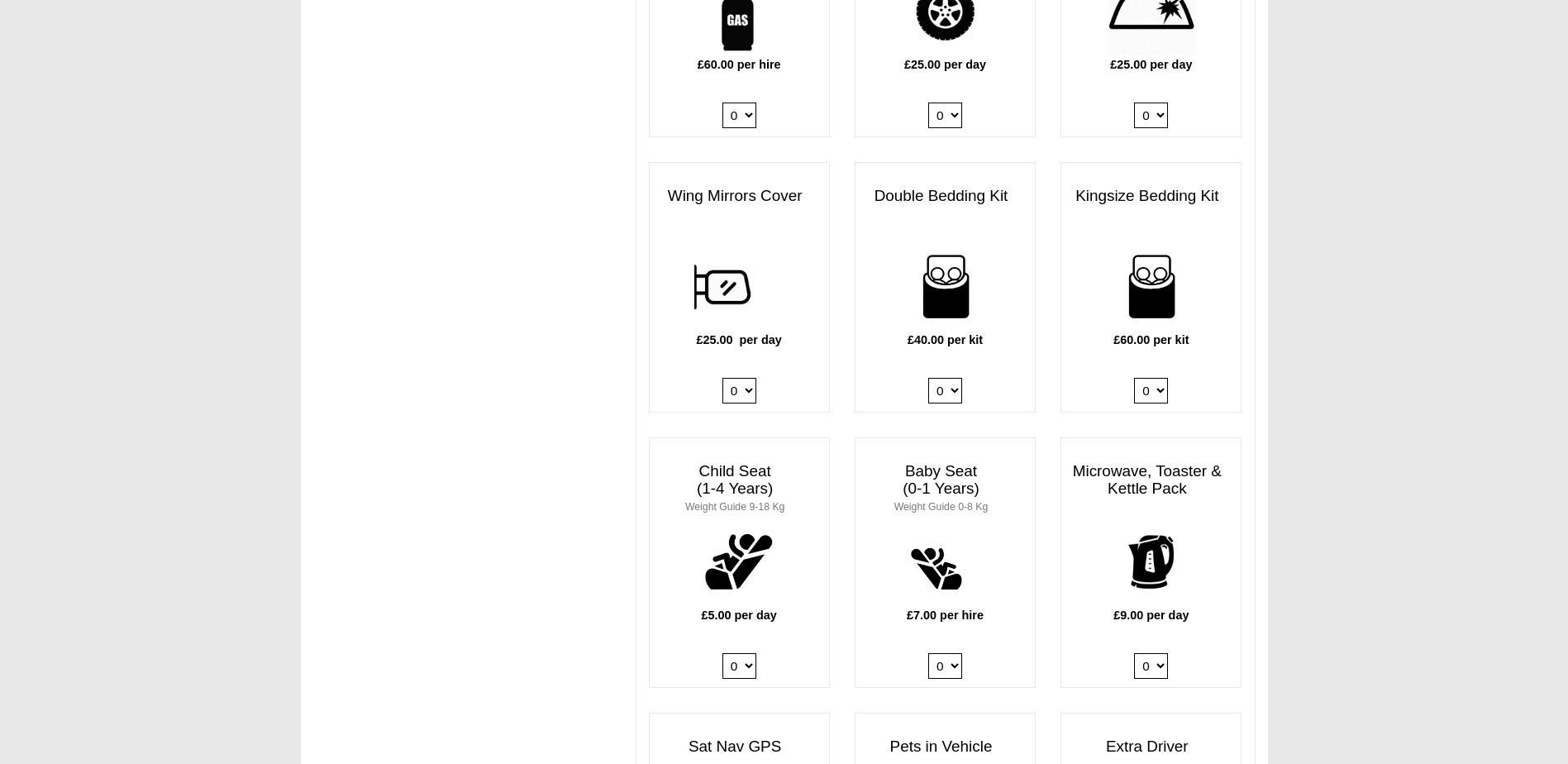
click at [1044, 361] on div "Double Bedding Kit £40.00 per kit 0 1 2 3 4" at bounding box center [945, 287] width 206 height 251
click at [942, 378] on select "0 1 2 3 4" at bounding box center [945, 390] width 34 height 25
click at [946, 356] on div "£40.00 per kit 0 1 2 3 4" at bounding box center [945, 326] width 180 height 170
click at [945, 378] on select "0 1 2 3 4" at bounding box center [945, 390] width 34 height 25
click at [1064, 350] on div "£60.00 per kit 0 1 2 3 4" at bounding box center [1151, 326] width 180 height 170
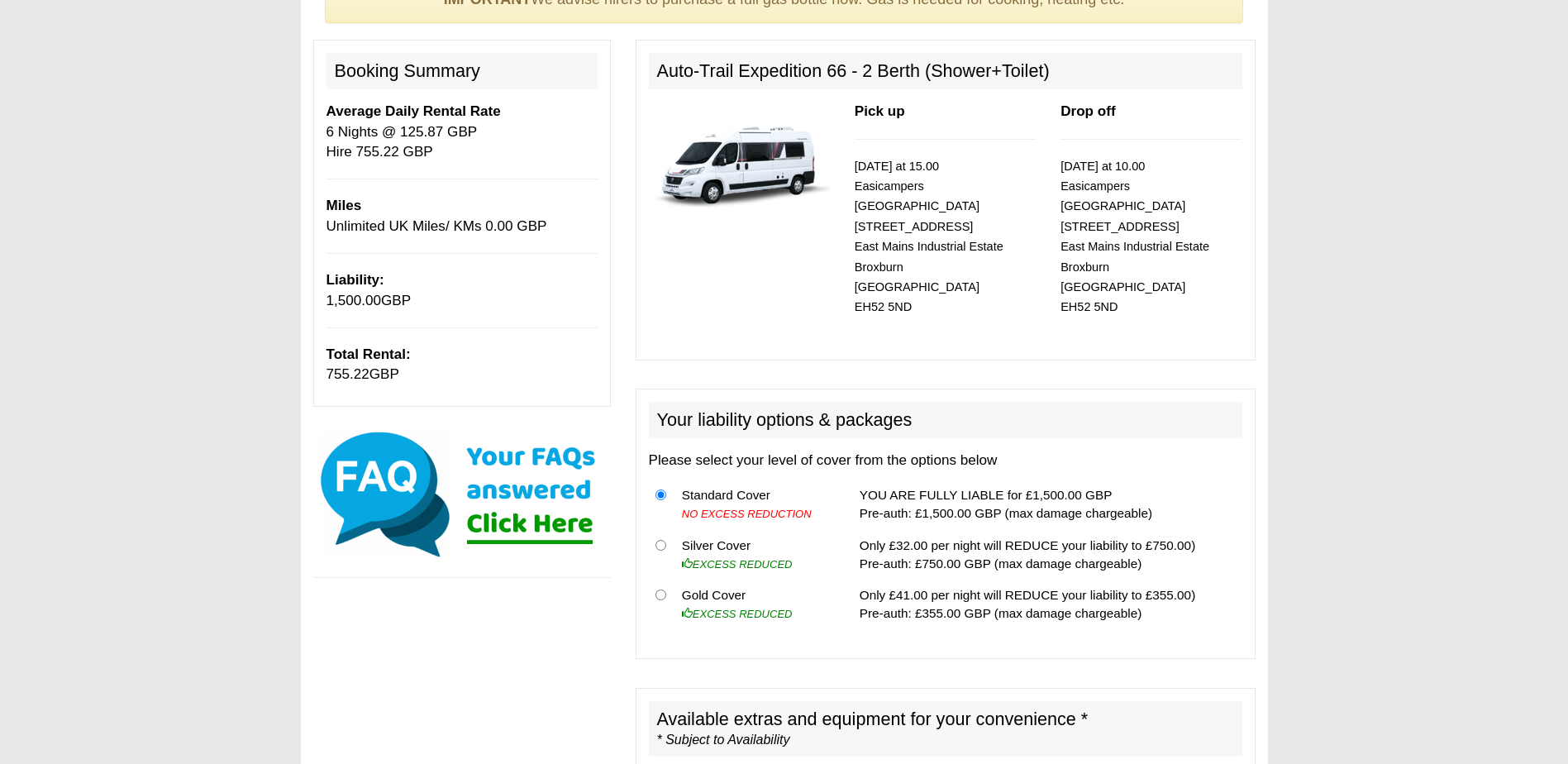
scroll to position [0, 0]
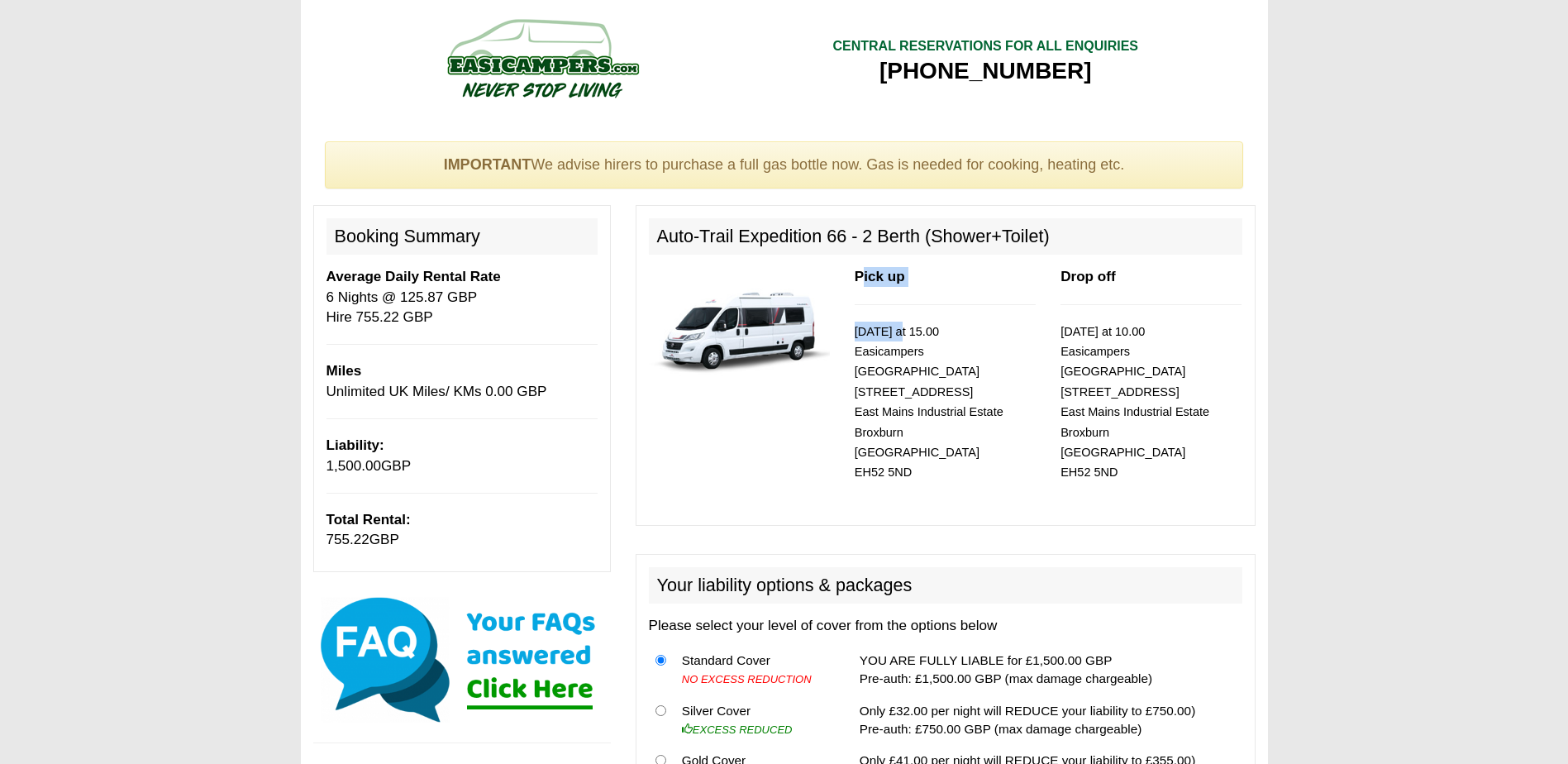
drag, startPoint x: 865, startPoint y: 275, endPoint x: 898, endPoint y: 306, distance: 45.3
click at [898, 306] on div "Pick up [DATE] at 15.00 Easicampers [GEOGRAPHIC_DATA] [STREET_ADDRESS]" at bounding box center [945, 389] width 206 height 244
drag, startPoint x: 898, startPoint y: 306, endPoint x: 886, endPoint y: 307, distance: 12.0
click at [886, 307] on div "Pick up [DATE] at 15.00 Easicampers [GEOGRAPHIC_DATA] [STREET_ADDRESS]" at bounding box center [945, 389] width 206 height 244
drag, startPoint x: 424, startPoint y: 542, endPoint x: 433, endPoint y: 528, distance: 16.6
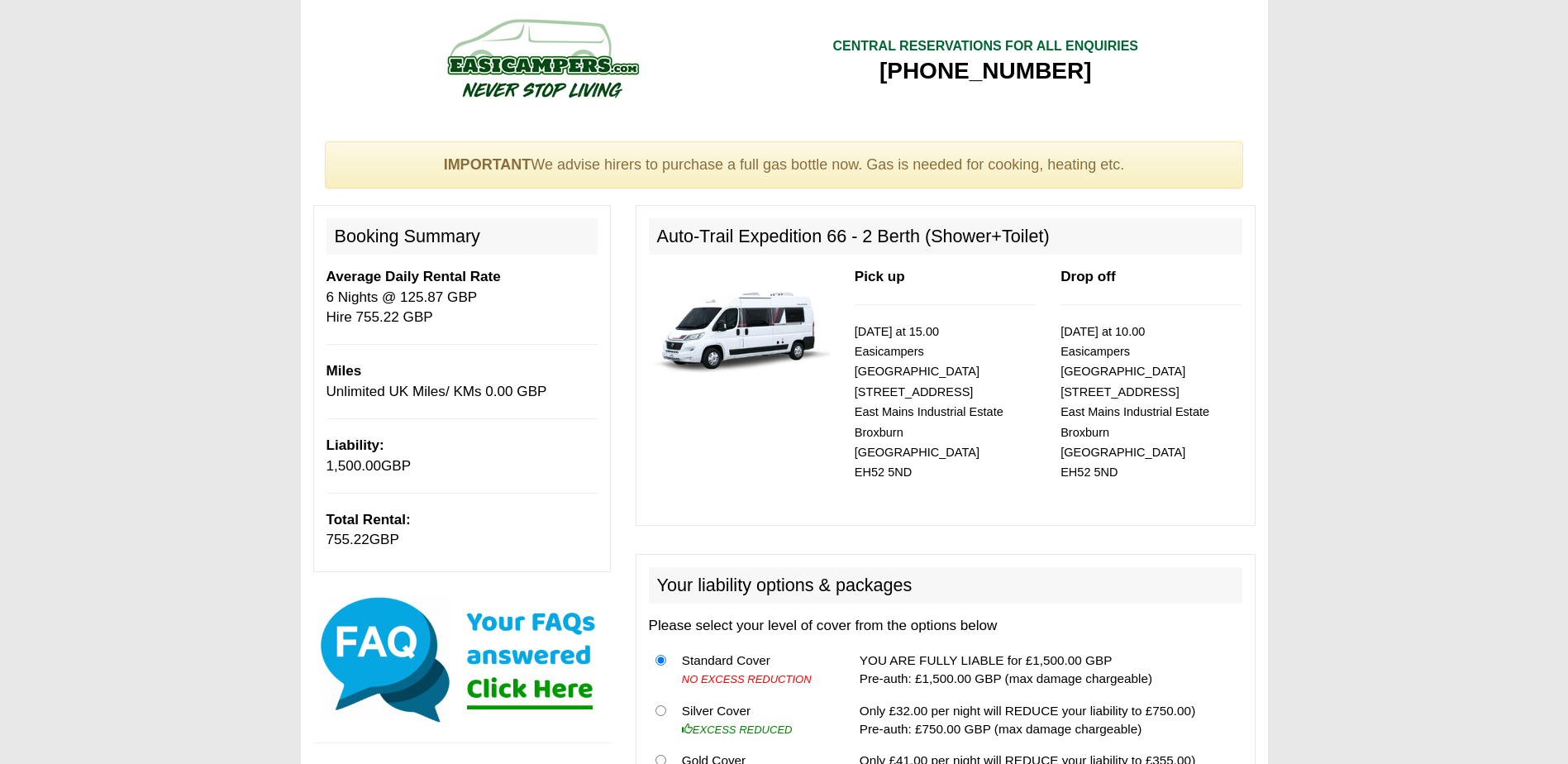
click at [433, 528] on p "Total Rental: 755.22 GBP" at bounding box center [462, 530] width 271 height 40
click at [402, 539] on p "Total Rental: 755.22 GBP" at bounding box center [462, 530] width 271 height 40
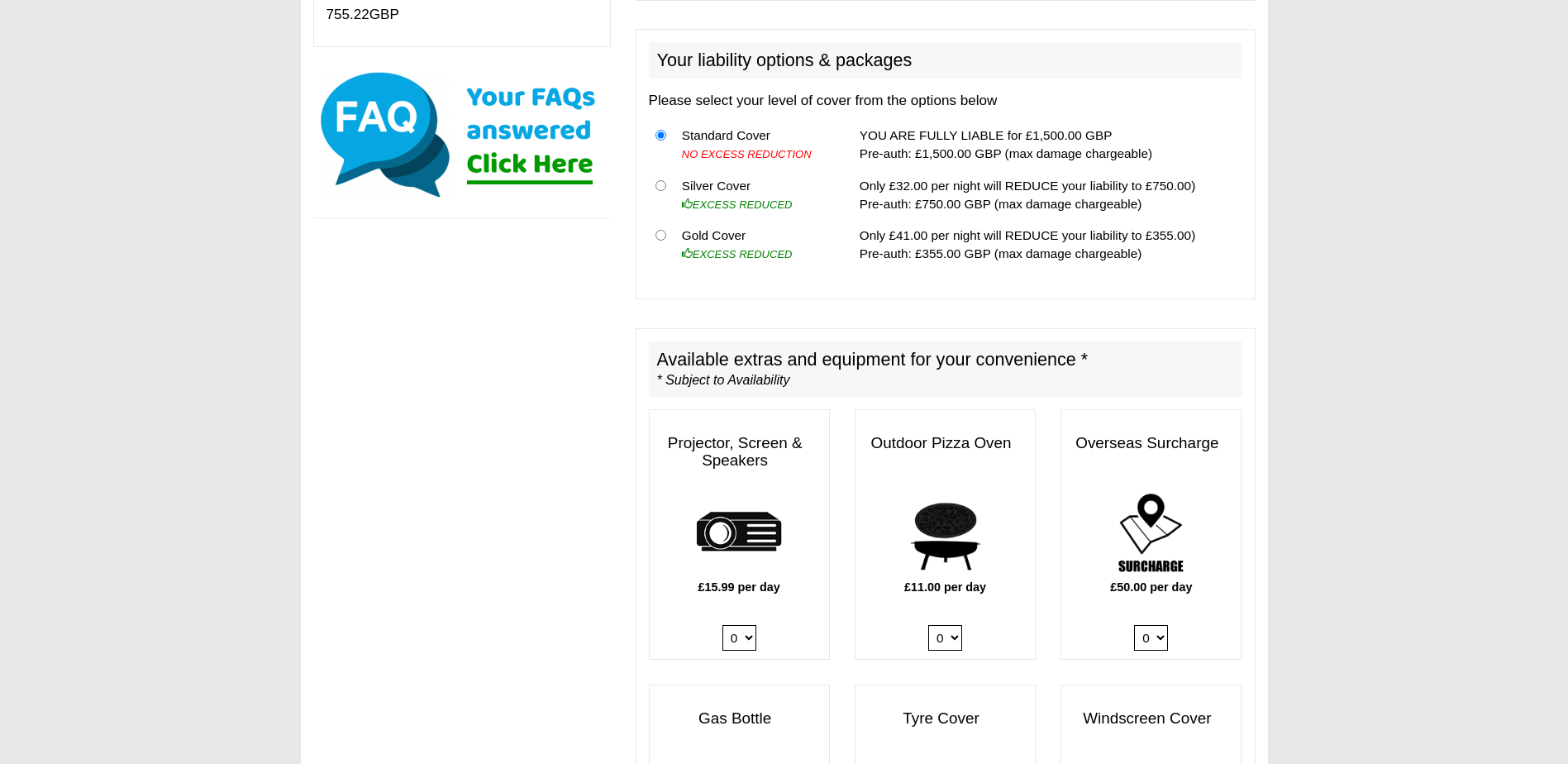
scroll to position [496, 0]
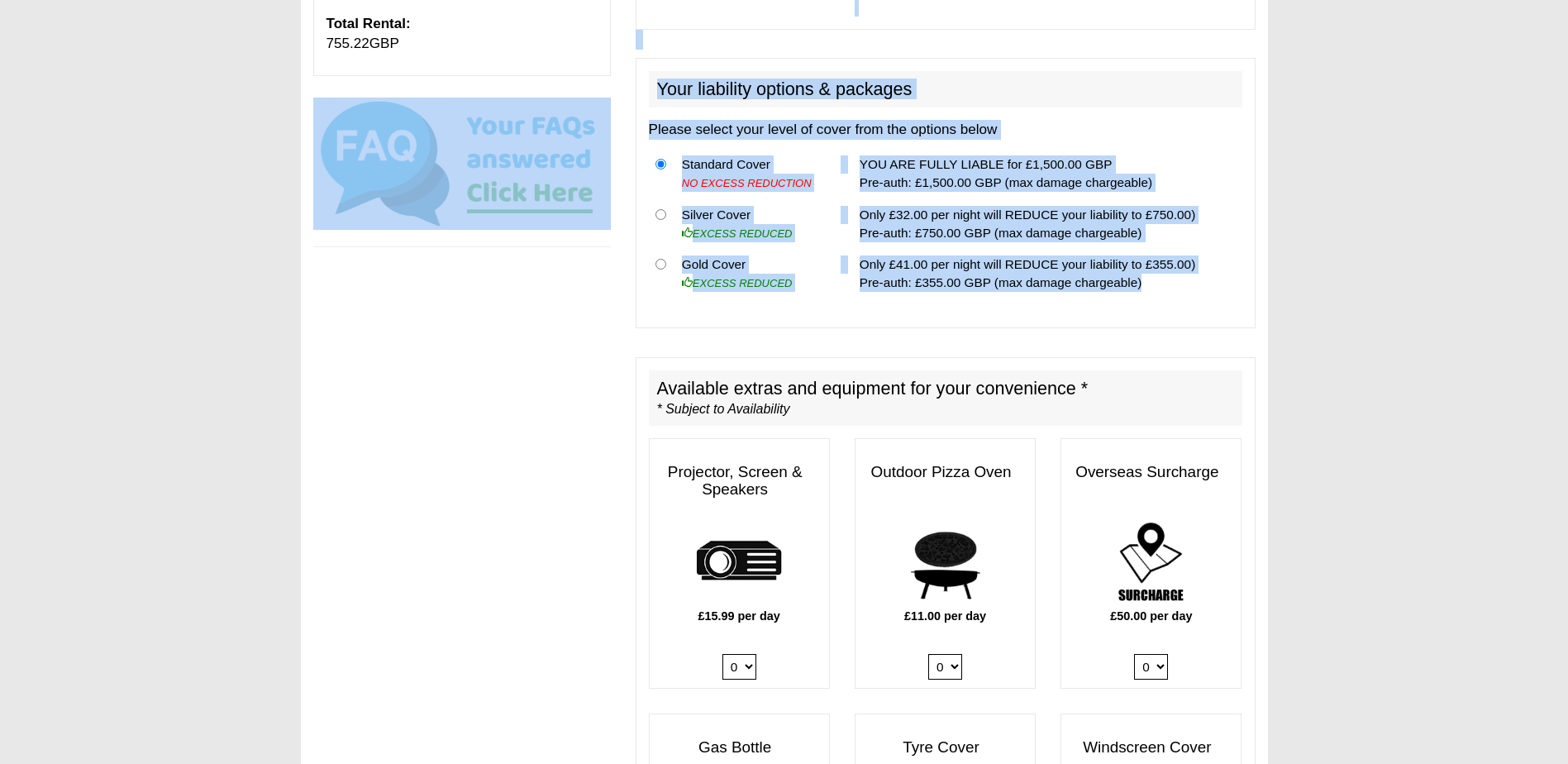
drag, startPoint x: 1156, startPoint y: 265, endPoint x: 608, endPoint y: 157, distance: 558.5
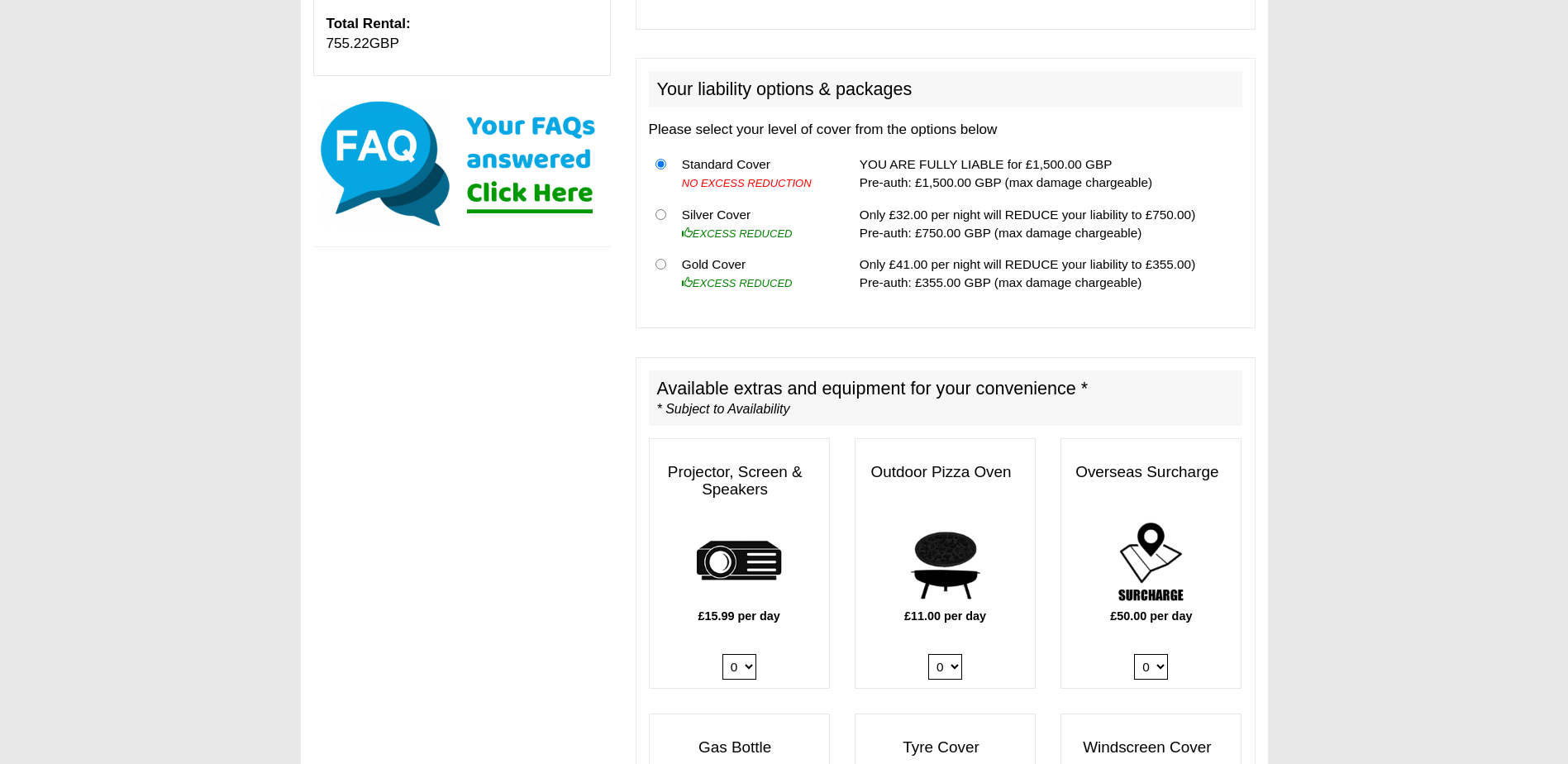
drag, startPoint x: 608, startPoint y: 157, endPoint x: 567, endPoint y: 336, distance: 183.6
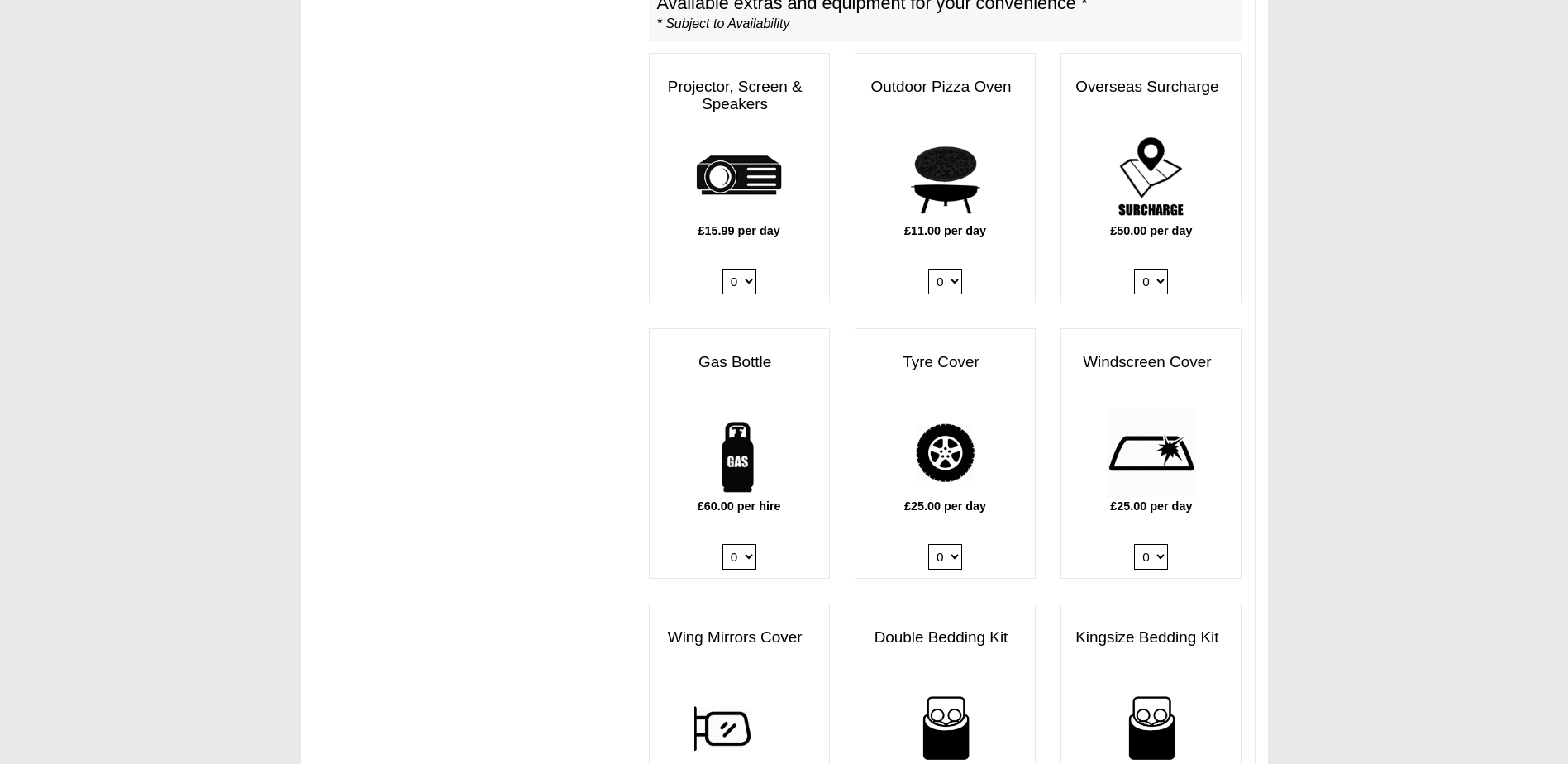
scroll to position [909, 0]
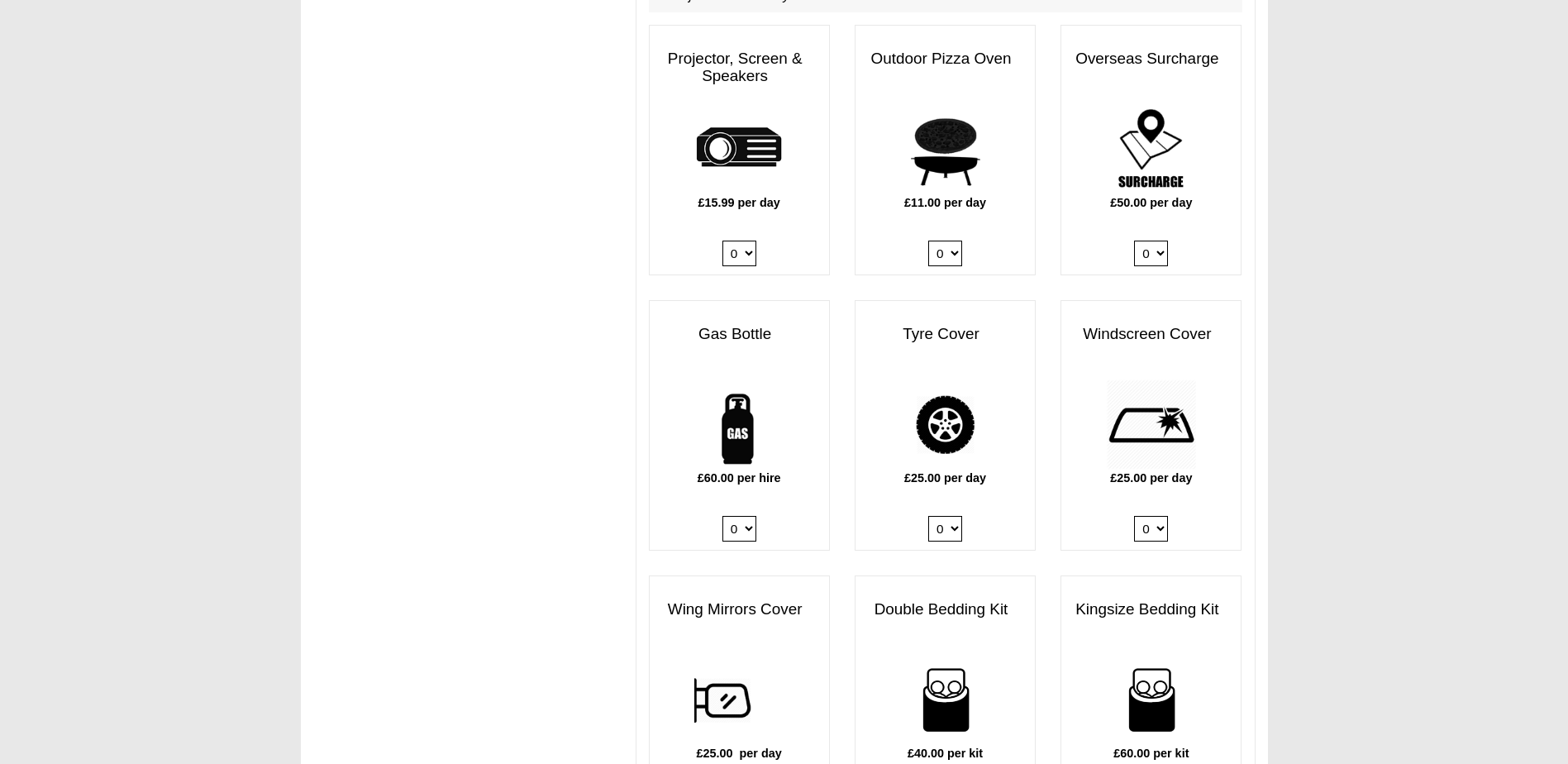
click at [1112, 318] on h3 "Windscreen Cover" at bounding box center [1151, 334] width 180 height 34
drag, startPoint x: 1112, startPoint y: 318, endPoint x: 1085, endPoint y: 354, distance: 45.0
click at [1085, 354] on div "Windscreen Cover" at bounding box center [1151, 348] width 180 height 62
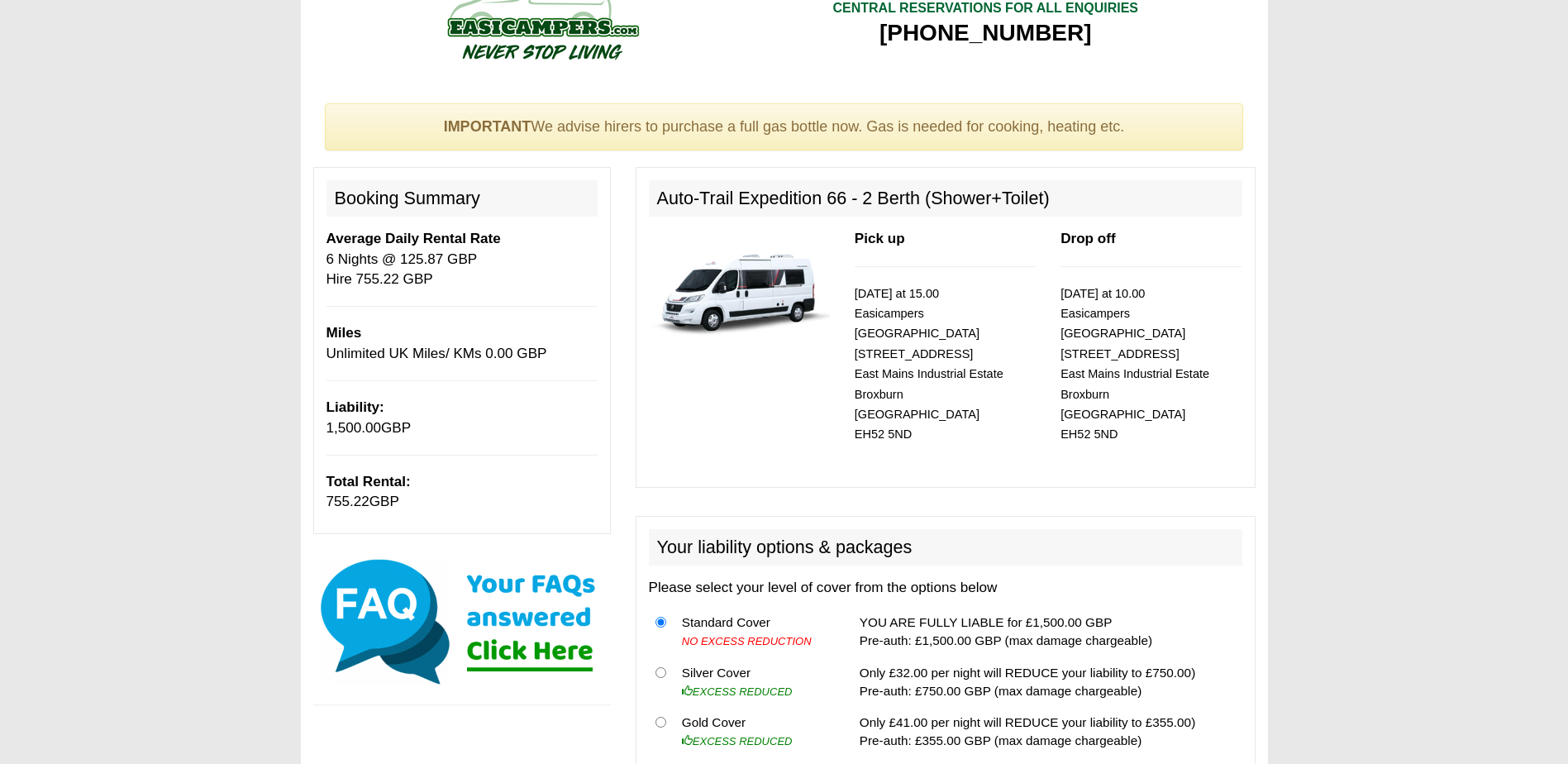
scroll to position [0, 0]
